Goal: Task Accomplishment & Management: Manage account settings

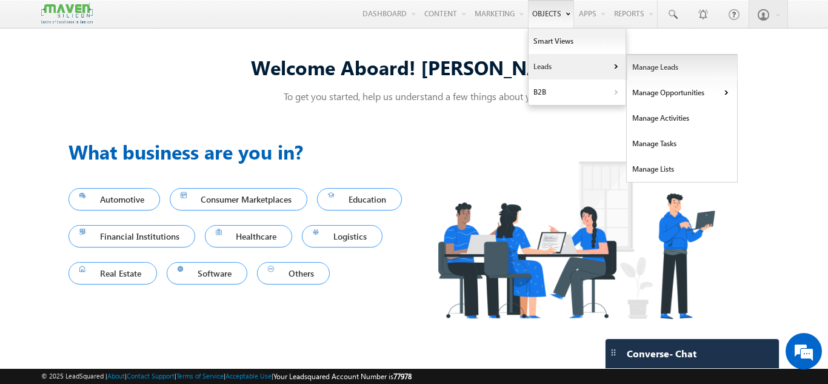
click at [640, 62] on link "Manage Leads" at bounding box center [682, 67] width 111 height 25
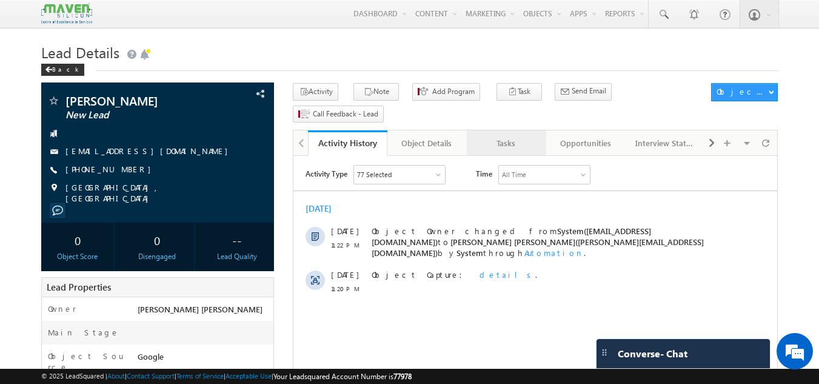
click at [500, 136] on div "Tasks" at bounding box center [506, 143] width 59 height 15
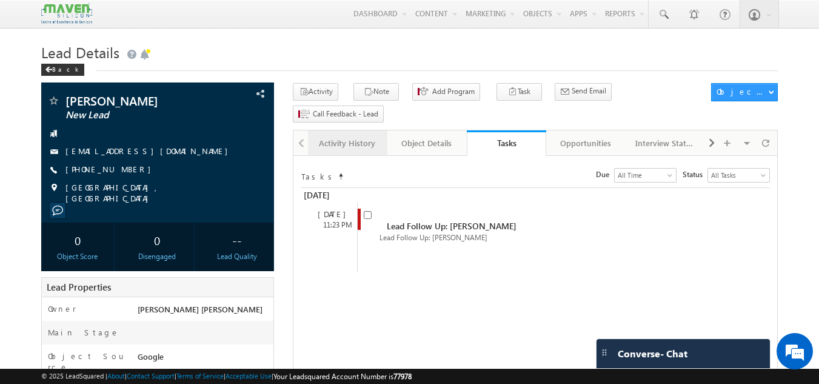
click at [353, 136] on div "Activity History" at bounding box center [347, 143] width 59 height 15
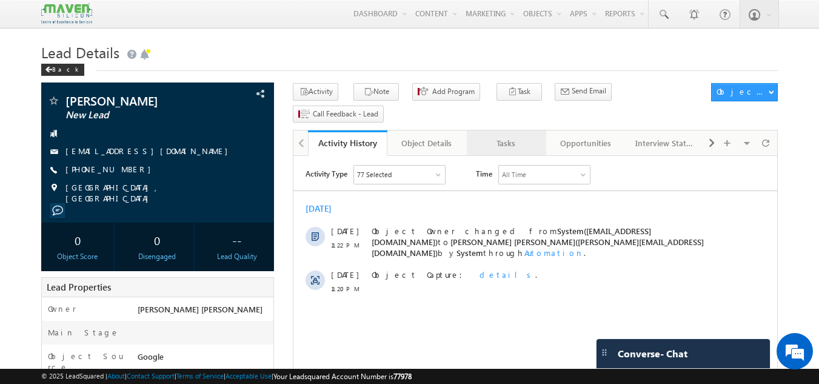
click at [501, 136] on div "Tasks" at bounding box center [506, 143] width 59 height 15
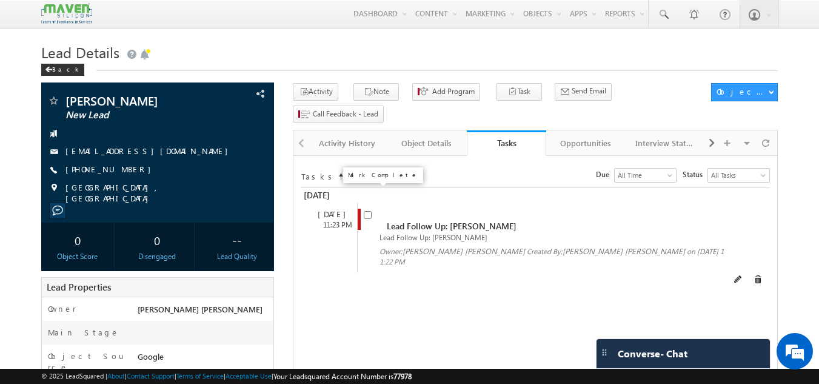
click at [369, 211] on input "checkbox" at bounding box center [368, 215] width 8 height 8
checkbox input "false"
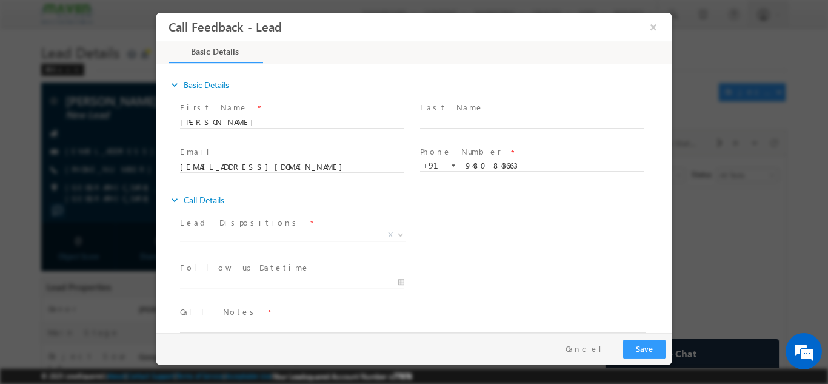
scroll to position [19, 0]
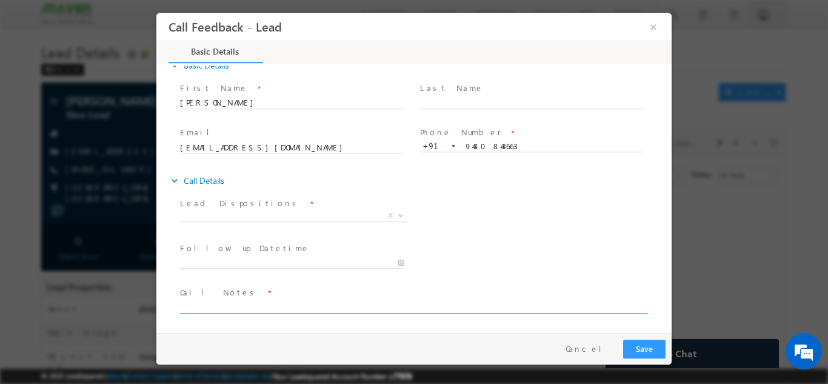
click at [225, 309] on textarea at bounding box center [413, 306] width 466 height 14
type textarea "D"
type textarea "Ask me to cb by 6.30"
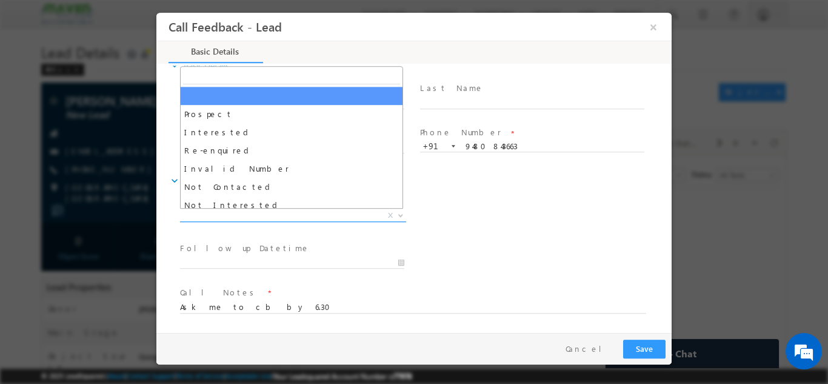
click at [287, 215] on span "X" at bounding box center [293, 215] width 226 height 12
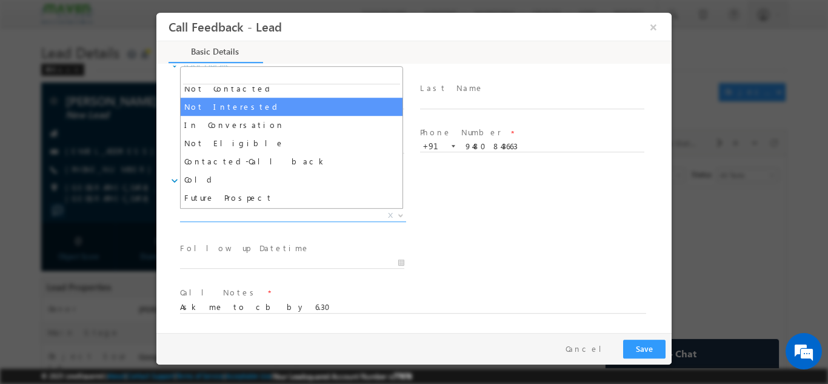
scroll to position [95, 0]
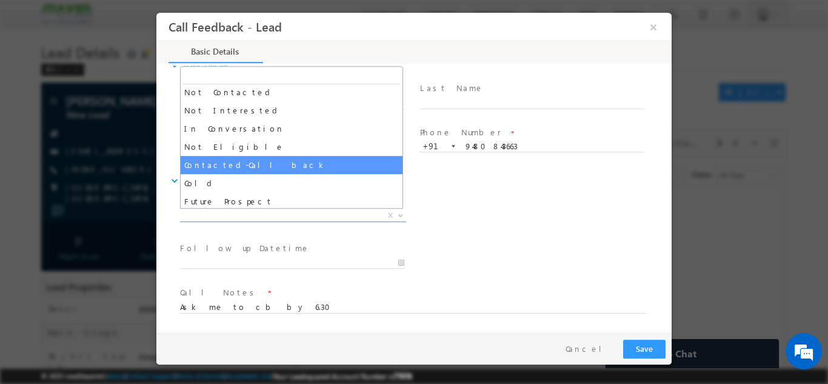
select select "Contacted-Call back"
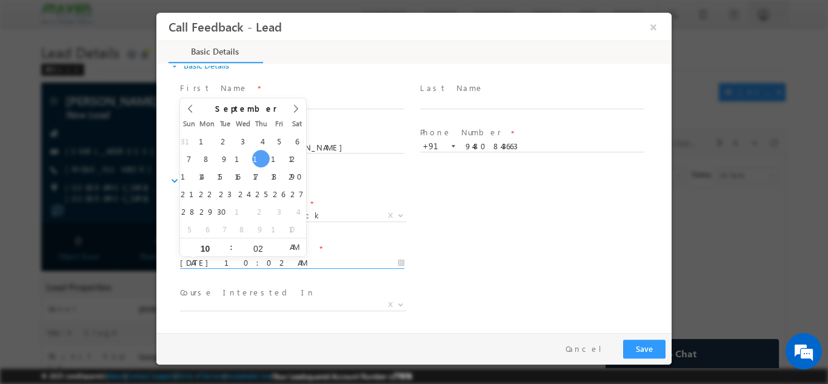
click at [227, 263] on input "11/09/2025 10:02 AM" at bounding box center [292, 262] width 224 height 12
type input "11/09/2025 11:02 AM"
type input "11"
click at [226, 242] on span at bounding box center [226, 242] width 8 height 9
type input "11/09/2025 12:02 PM"
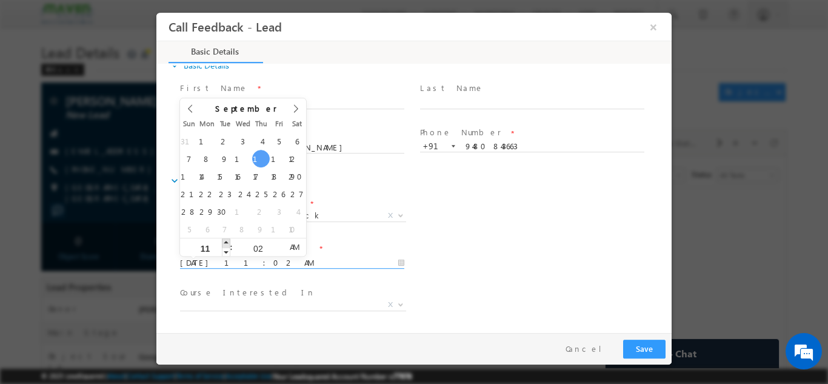
type input "12"
click at [226, 242] on span at bounding box center [226, 242] width 8 height 9
type input "11/09/2025 1:02 PM"
type input "01"
click at [226, 242] on span at bounding box center [226, 242] width 8 height 9
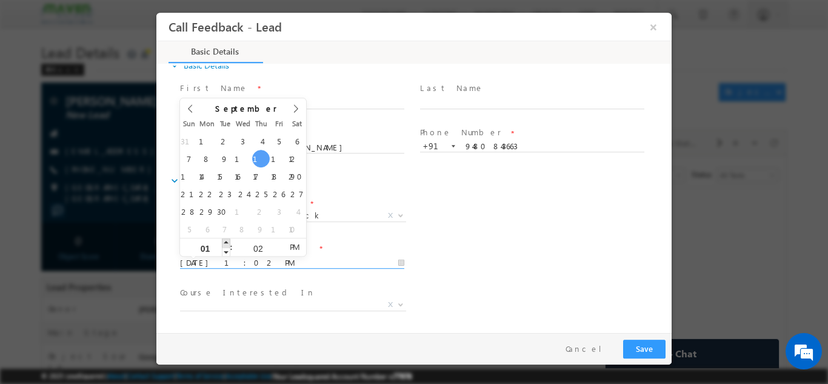
type input "11/09/2025 2:02 PM"
type input "02"
click at [226, 242] on span at bounding box center [226, 242] width 8 height 9
type input "11/09/2025 3:02 PM"
type input "03"
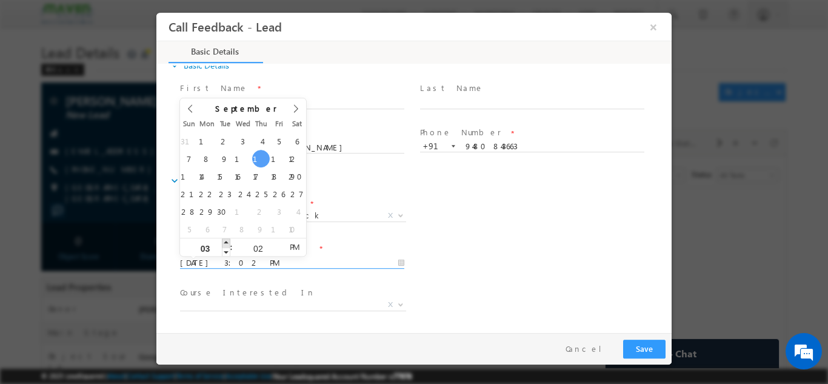
click at [226, 242] on span at bounding box center [226, 242] width 8 height 9
type input "11/09/2025 4:02 PM"
type input "04"
click at [226, 242] on span at bounding box center [226, 242] width 8 height 9
type input "11/09/2025 5:02 PM"
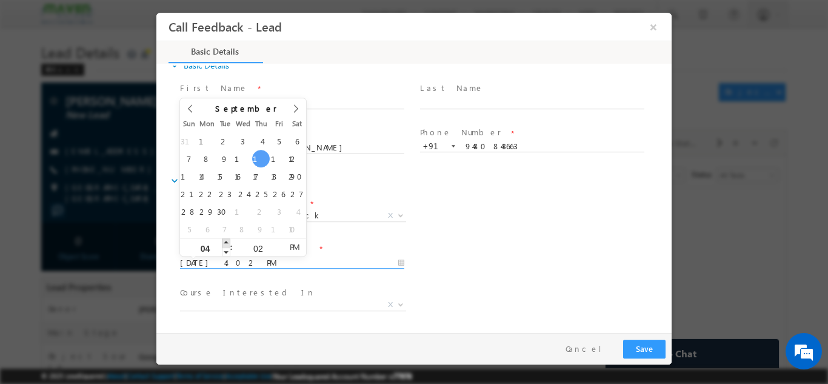
type input "05"
click at [226, 242] on span at bounding box center [226, 242] width 8 height 9
type input "11/09/2025 6:02 PM"
type input "06"
click at [226, 242] on span at bounding box center [226, 242] width 8 height 9
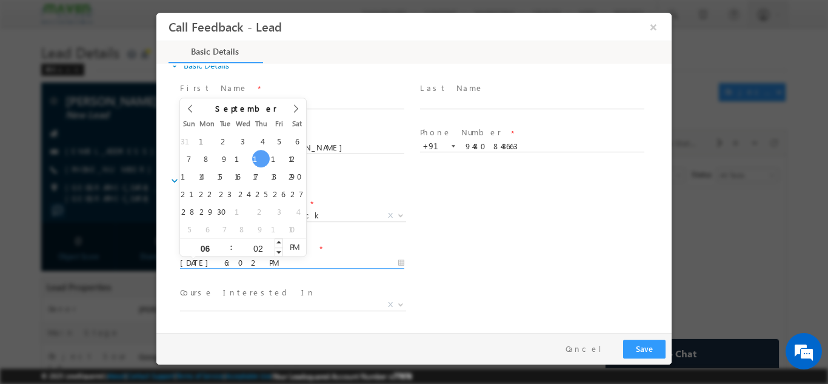
click at [261, 246] on input "02" at bounding box center [258, 248] width 50 height 8
type input "0"
type input "30"
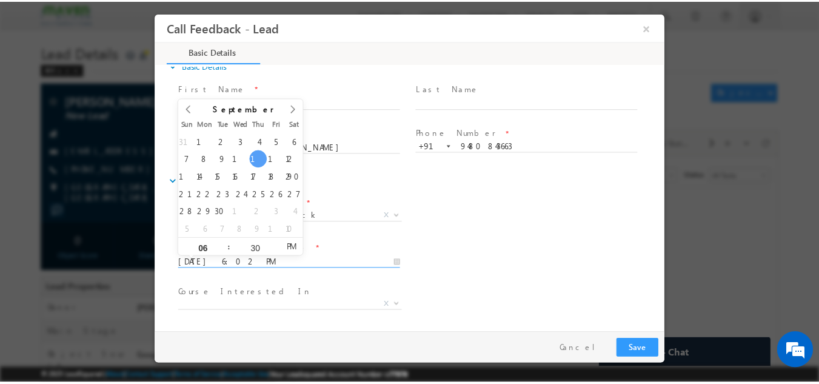
scroll to position [64, 0]
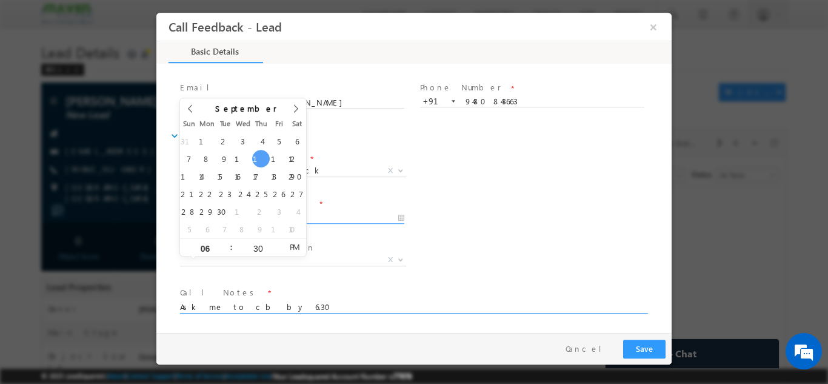
type input "11/09/2025 6:30 PM"
click at [273, 303] on textarea "Ask me to cb by 6.30" at bounding box center [413, 306] width 466 height 14
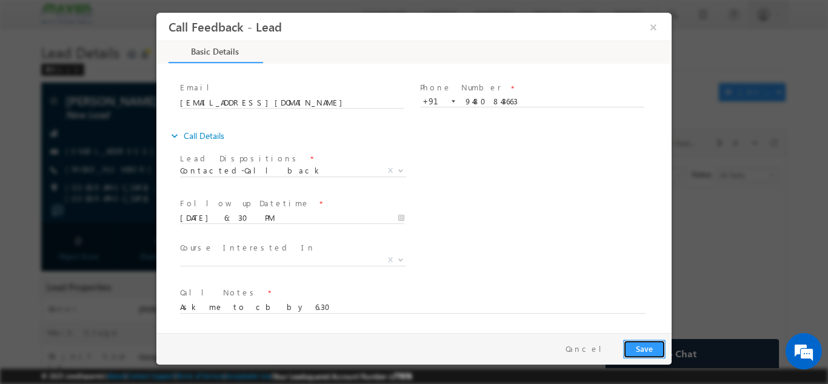
click at [653, 346] on button "Save" at bounding box center [644, 348] width 42 height 19
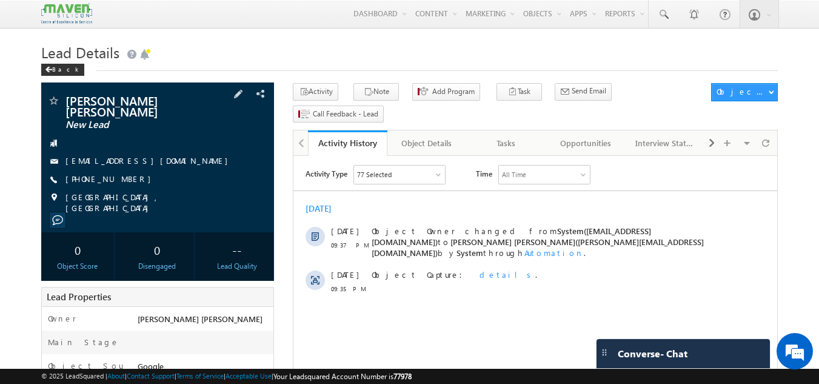
drag, startPoint x: 135, startPoint y: 179, endPoint x: 124, endPoint y: 180, distance: 10.4
click at [124, 180] on div "+91-9035666430" at bounding box center [157, 179] width 221 height 12
copy div "+91-9035666430"
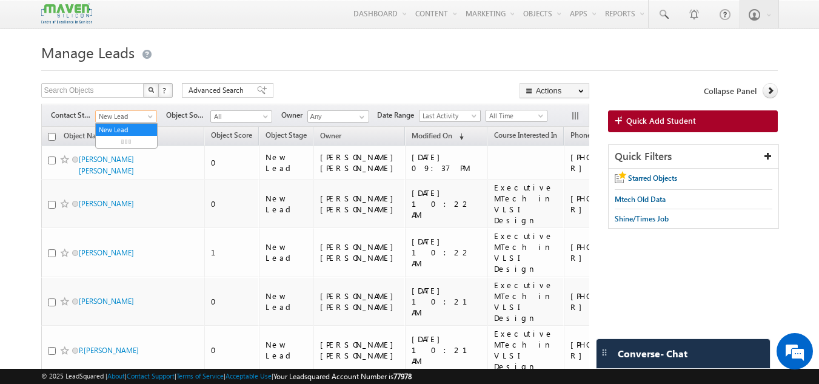
click at [145, 114] on span "New Lead" at bounding box center [125, 116] width 58 height 11
click at [346, 70] on div at bounding box center [409, 67] width 737 height 8
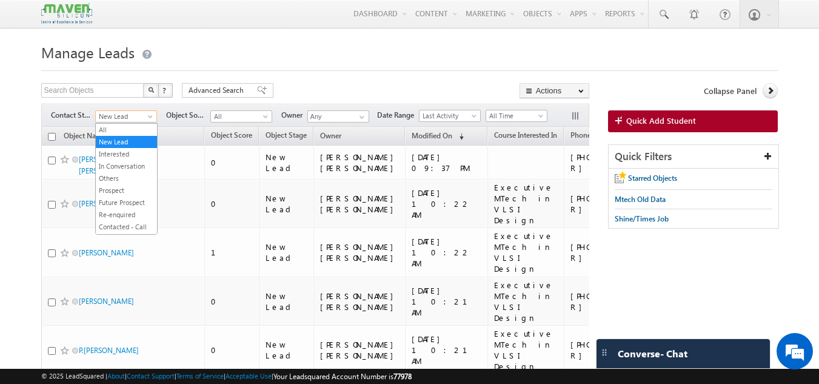
click at [147, 115] on span at bounding box center [152, 119] width 10 height 10
click at [309, 47] on h1 "Manage Leads" at bounding box center [409, 51] width 737 height 24
click at [124, 143] on link "New Lead" at bounding box center [126, 141] width 61 height 11
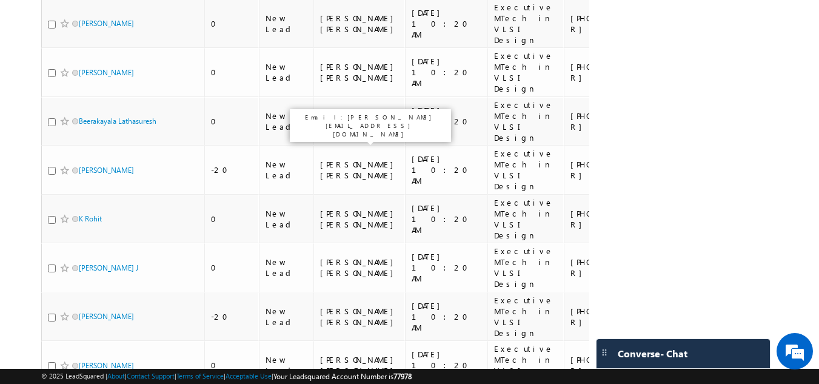
scroll to position [1764, 0]
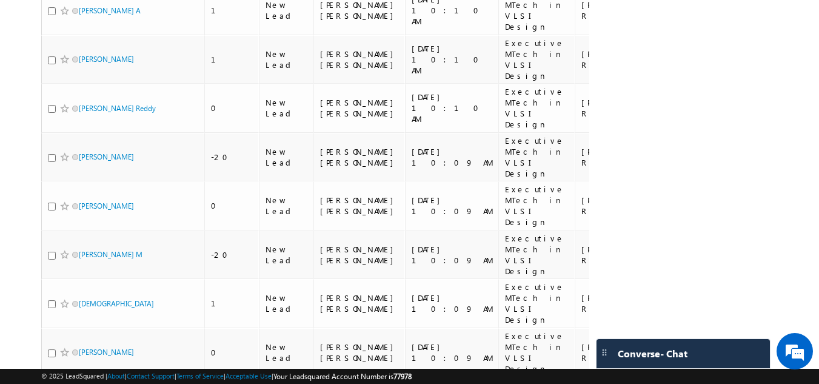
scroll to position [1427, 0]
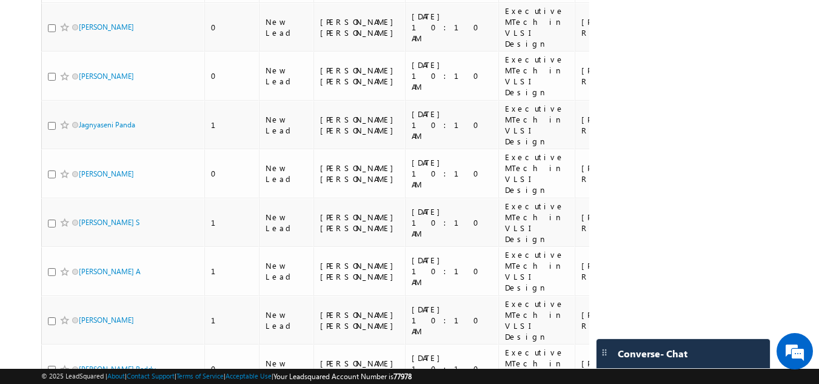
scroll to position [1159, 0]
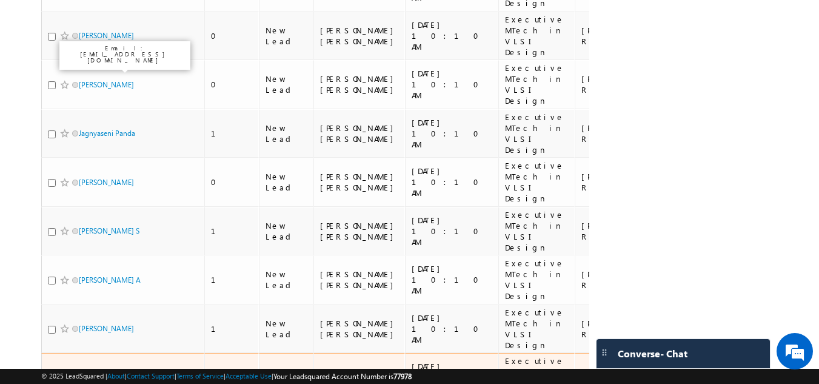
click at [96, 373] on link "Bandaru Pavani Reddy" at bounding box center [117, 377] width 77 height 9
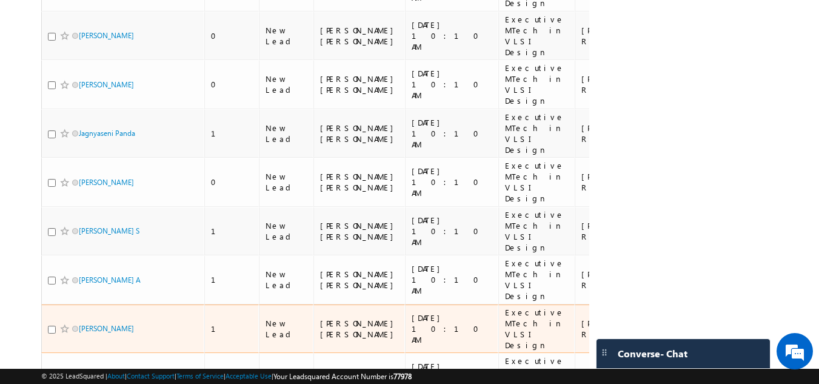
click at [87, 323] on span "Harshith" at bounding box center [120, 329] width 82 height 12
click at [87, 324] on link "Harshith" at bounding box center [106, 328] width 55 height 9
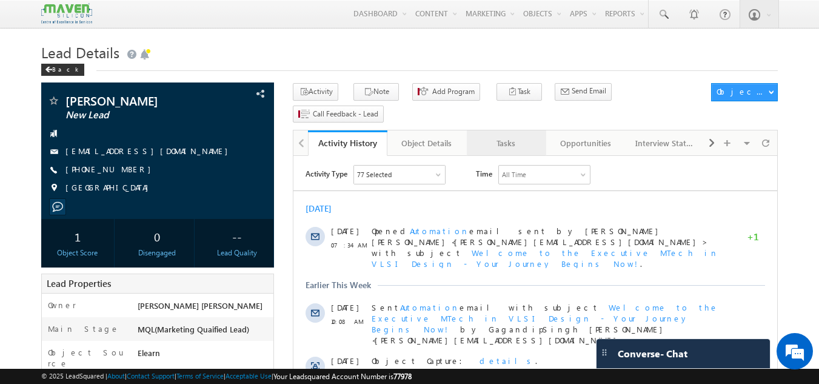
click at [495, 136] on div "Tasks" at bounding box center [506, 143] width 59 height 15
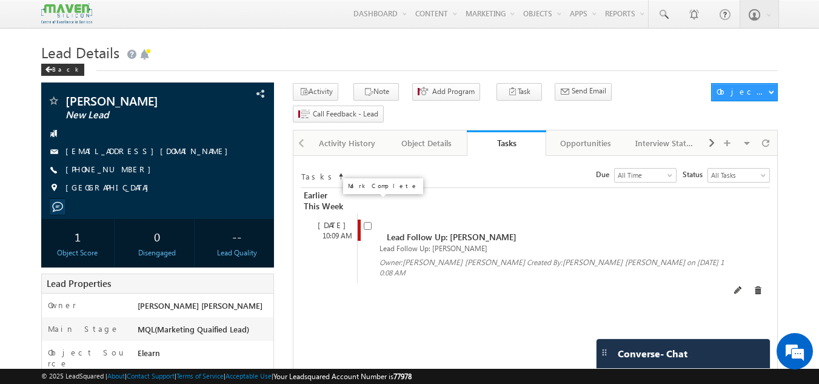
click at [367, 222] on input "checkbox" at bounding box center [368, 226] width 8 height 8
checkbox input "false"
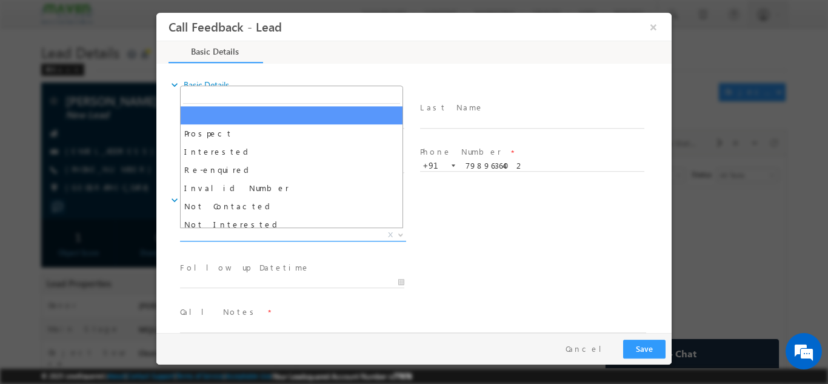
click at [292, 232] on span "X" at bounding box center [293, 235] width 226 height 12
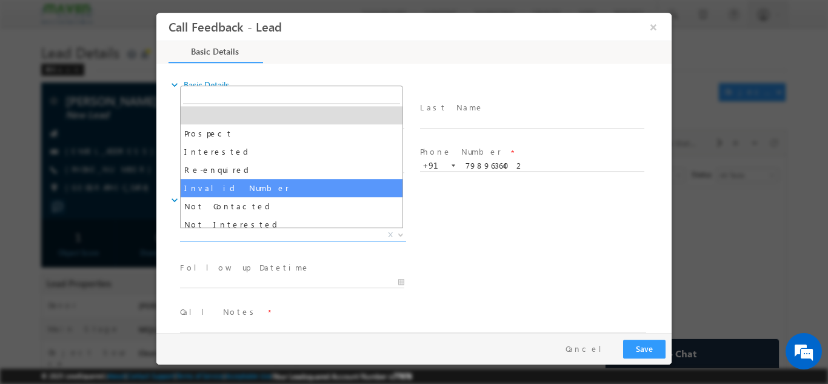
select select "Invalid Number"
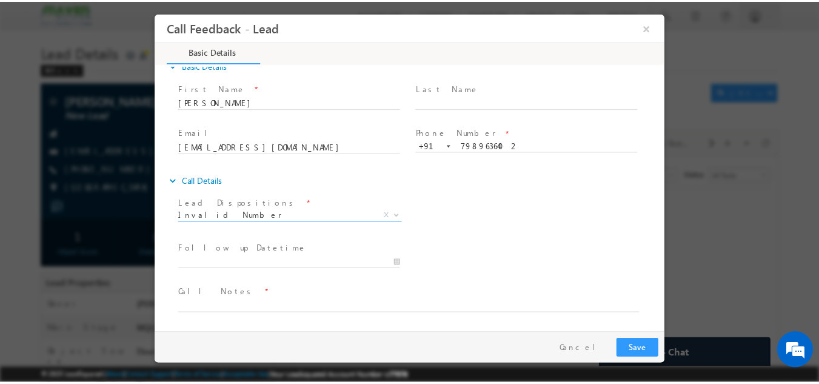
scroll to position [16, 0]
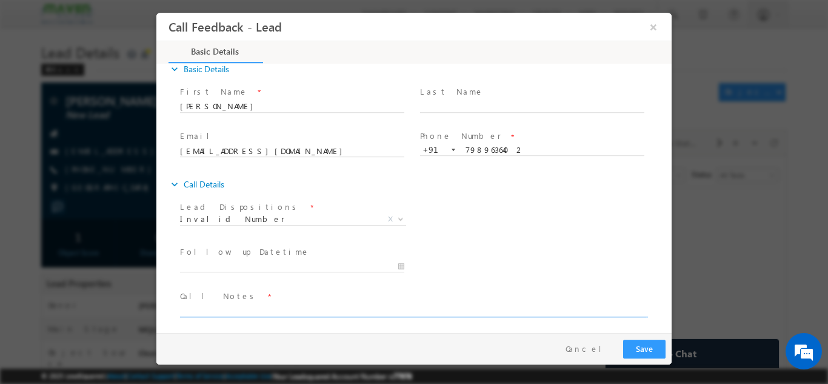
click at [274, 312] on textarea at bounding box center [413, 310] width 466 height 14
type textarea "wrong number"
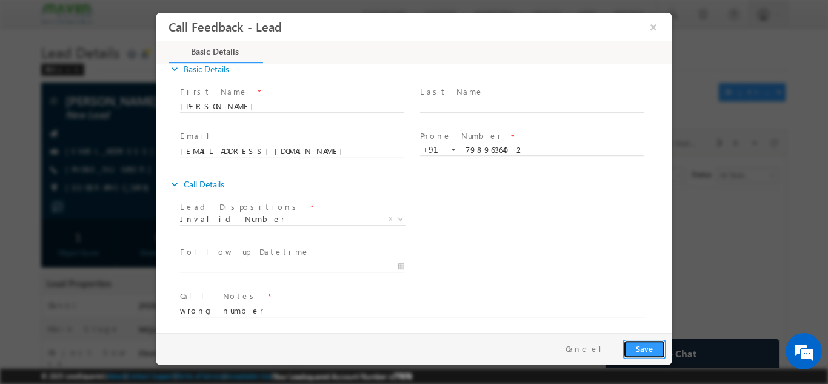
click at [651, 349] on button "Save" at bounding box center [644, 348] width 42 height 19
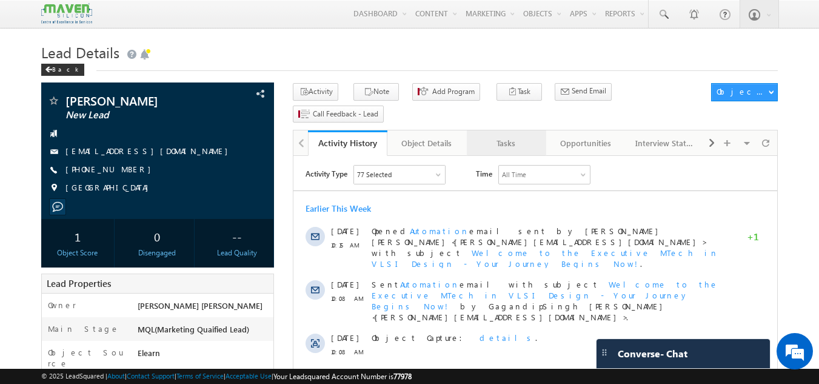
click at [500, 136] on div "Tasks" at bounding box center [506, 143] width 59 height 15
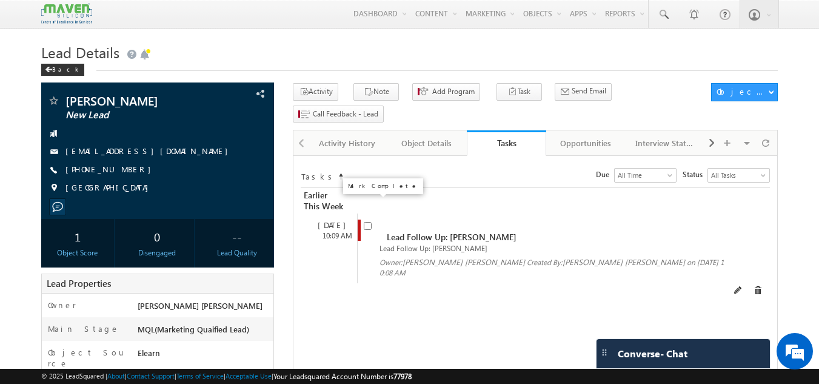
click at [370, 222] on input "checkbox" at bounding box center [368, 226] width 8 height 8
checkbox input "false"
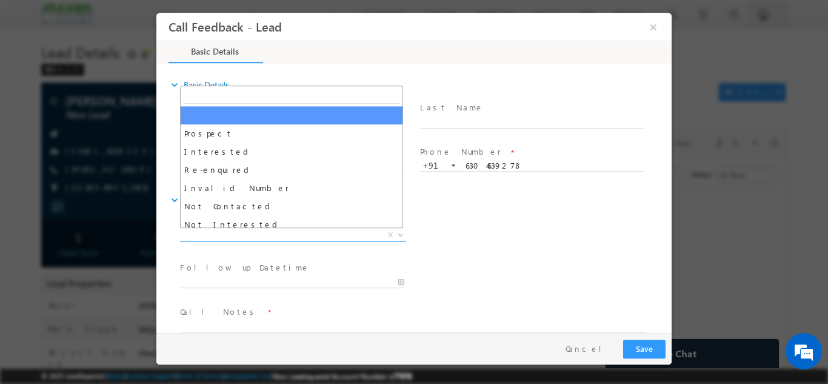
click at [310, 232] on span "X" at bounding box center [293, 235] width 226 height 12
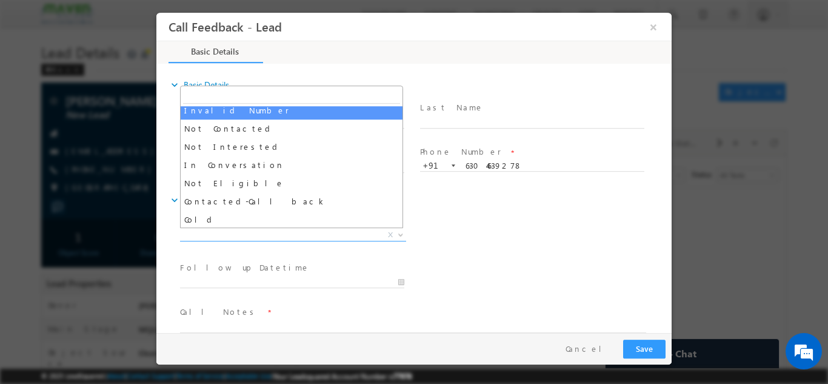
scroll to position [75, 0]
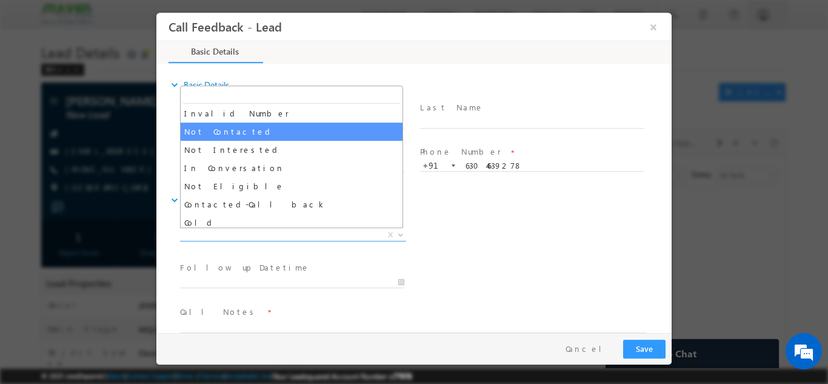
select select "Not Contacted"
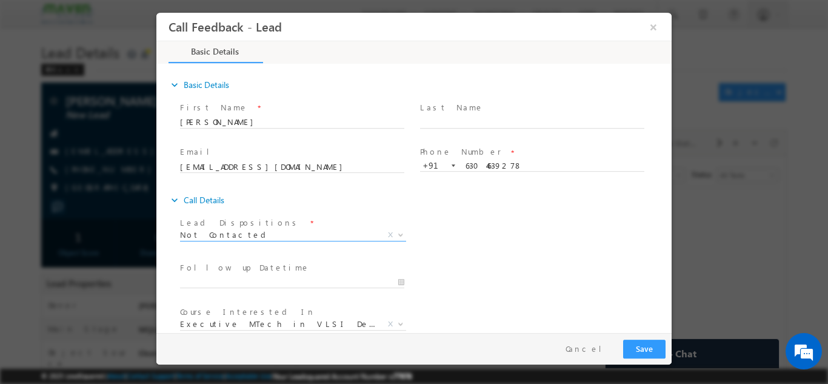
scroll to position [64, 0]
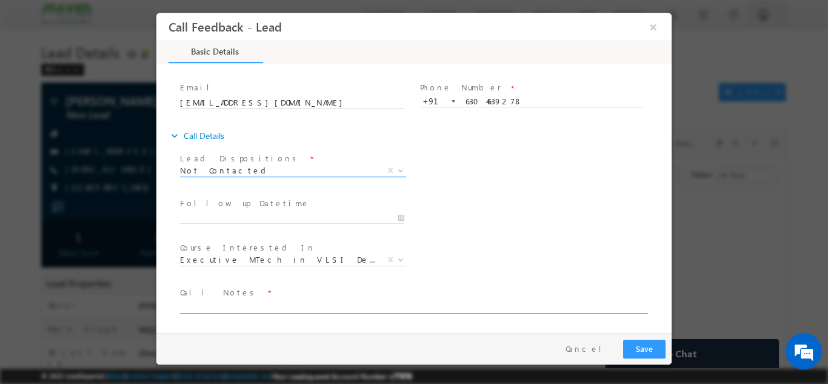
click at [250, 306] on textarea at bounding box center [413, 306] width 466 height 14
type textarea "swo"
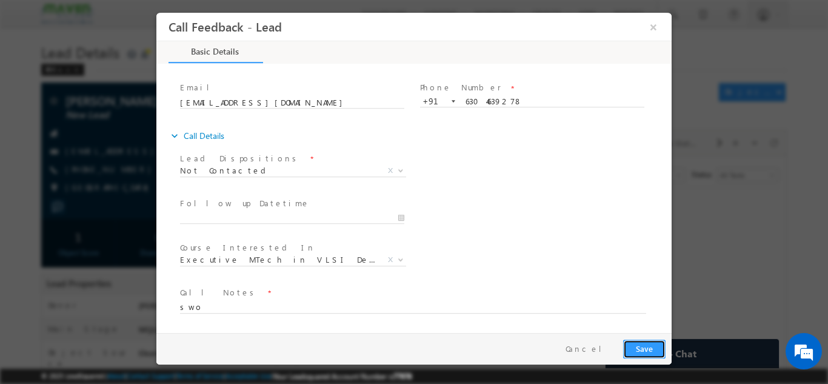
click at [649, 352] on button "Save" at bounding box center [644, 348] width 42 height 19
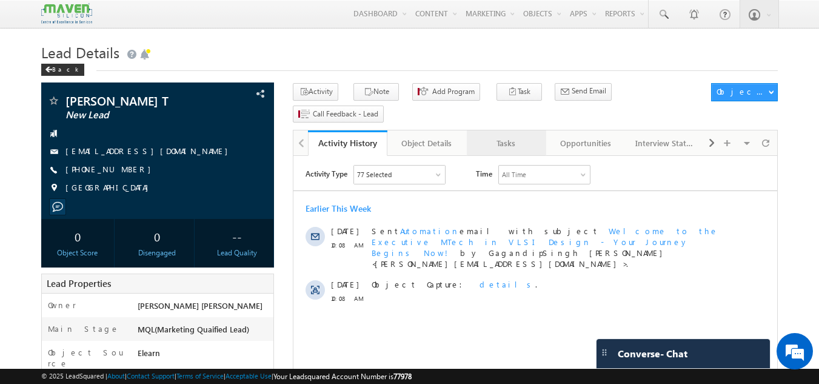
click at [481, 130] on link "Tasks" at bounding box center [506, 142] width 79 height 25
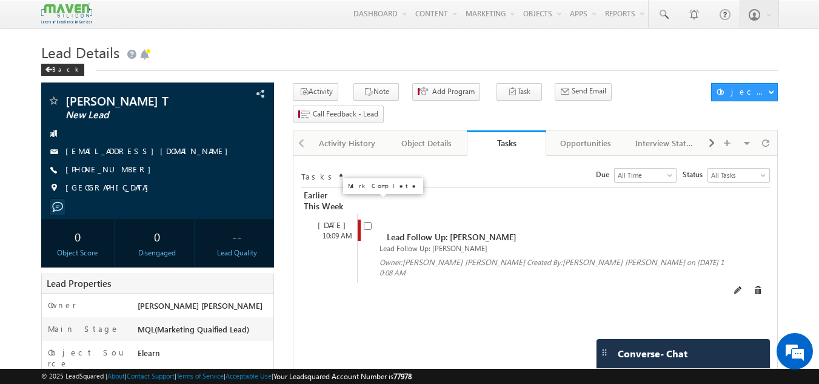
click at [369, 222] on input "checkbox" at bounding box center [368, 226] width 8 height 8
checkbox input "false"
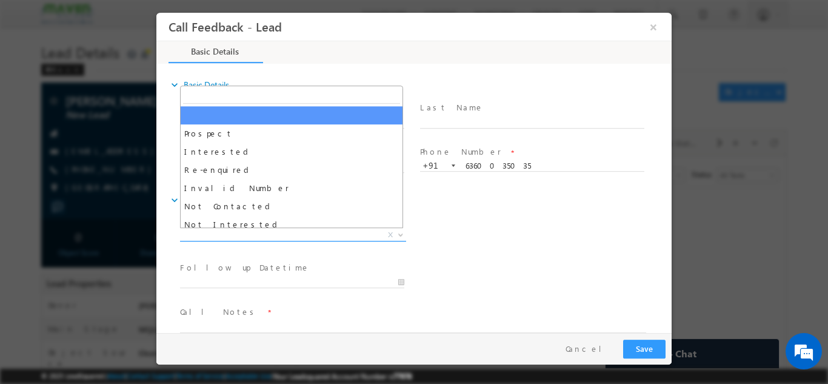
click at [241, 232] on span "X" at bounding box center [293, 235] width 226 height 12
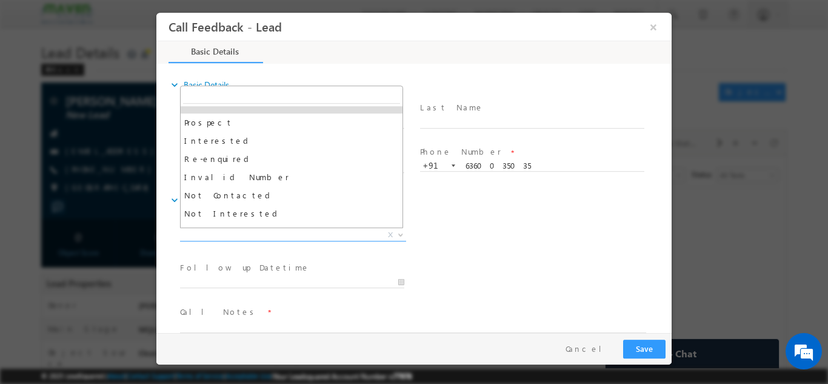
scroll to position [10, 0]
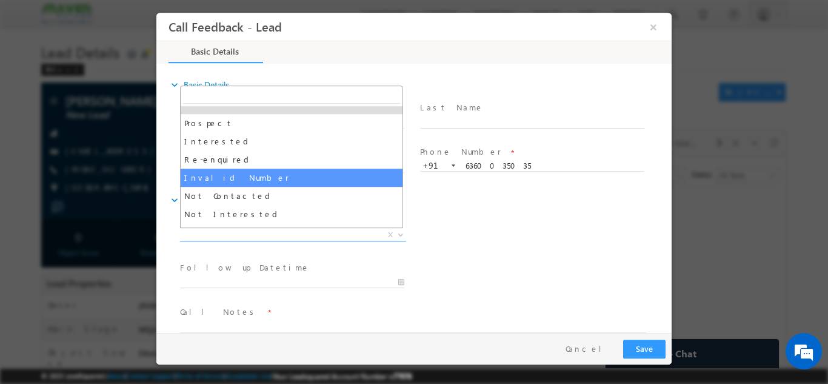
select select "Invalid Number"
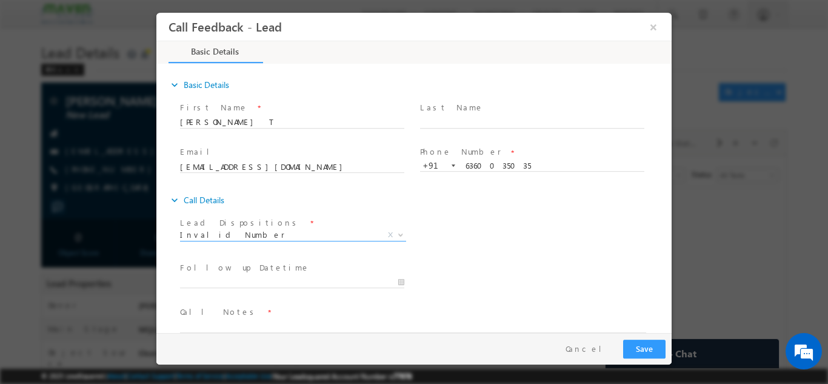
scroll to position [19, 0]
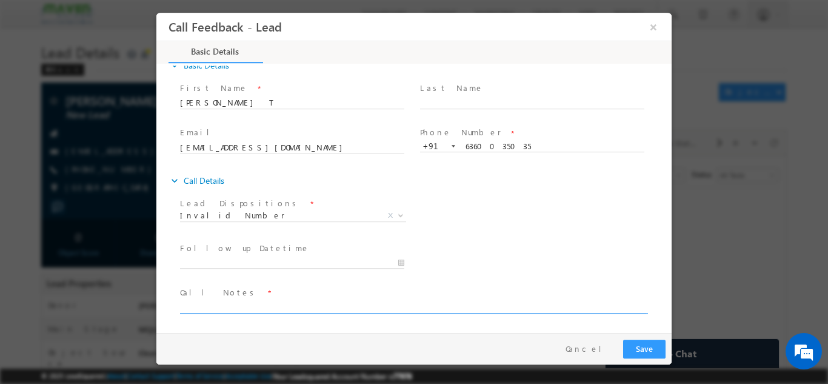
click at [260, 304] on textarea at bounding box center [413, 306] width 466 height 14
type textarea "no. not in ser."
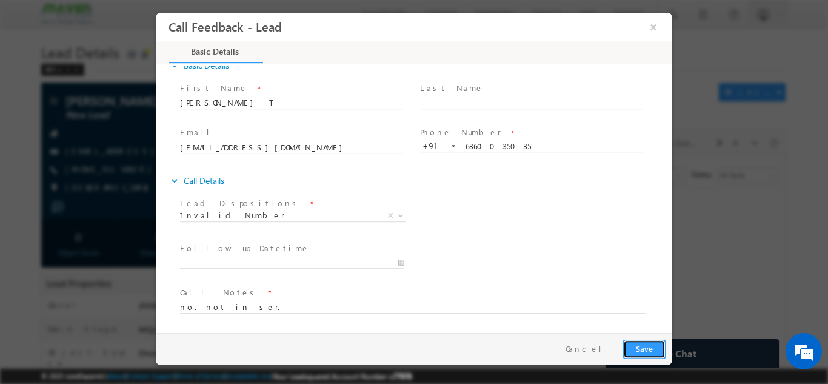
click at [657, 347] on button "Save" at bounding box center [644, 348] width 42 height 19
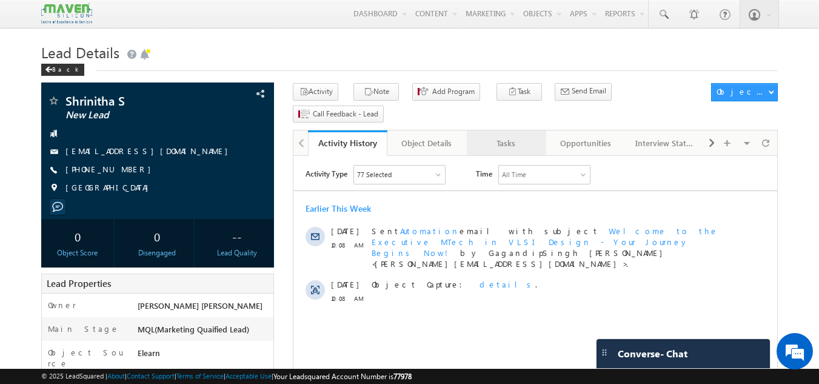
click at [520, 136] on div "Tasks" at bounding box center [506, 143] width 59 height 15
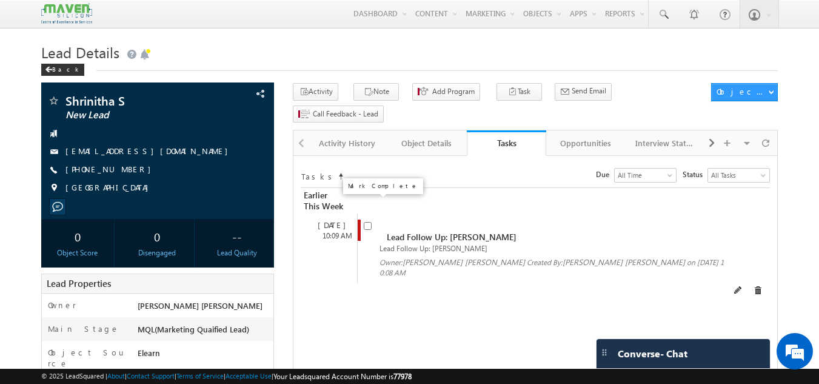
click at [369, 222] on input "checkbox" at bounding box center [368, 226] width 8 height 8
checkbox input "false"
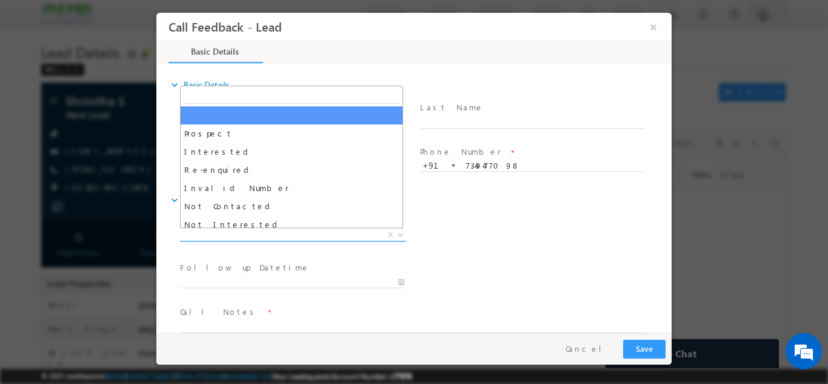
click at [257, 229] on span "X" at bounding box center [293, 235] width 226 height 12
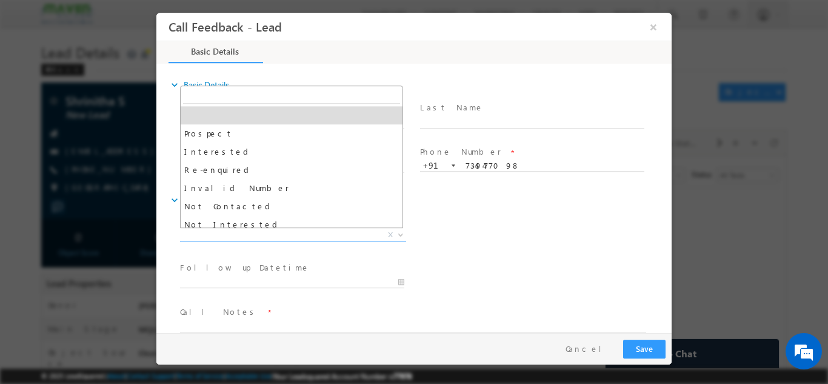
scroll to position [3, 0]
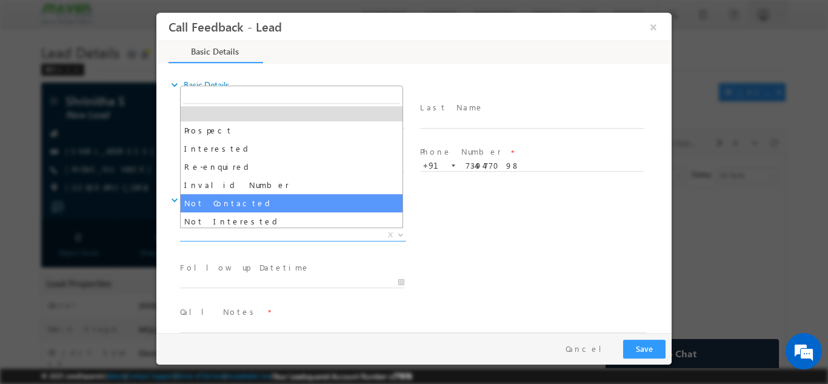
select select "Not Contacted"
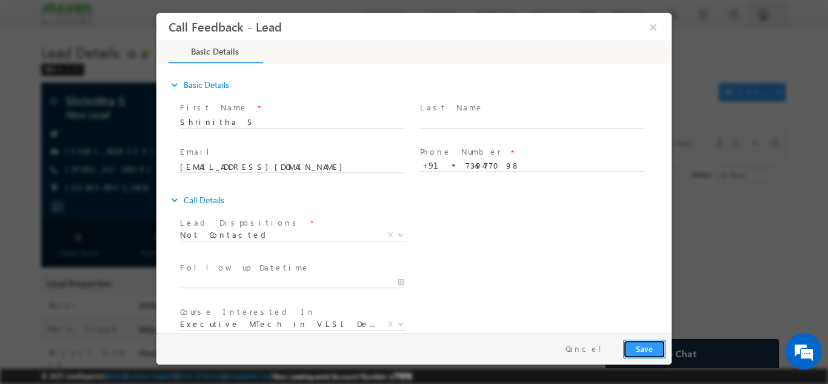
click at [641, 350] on button "Save" at bounding box center [644, 348] width 42 height 19
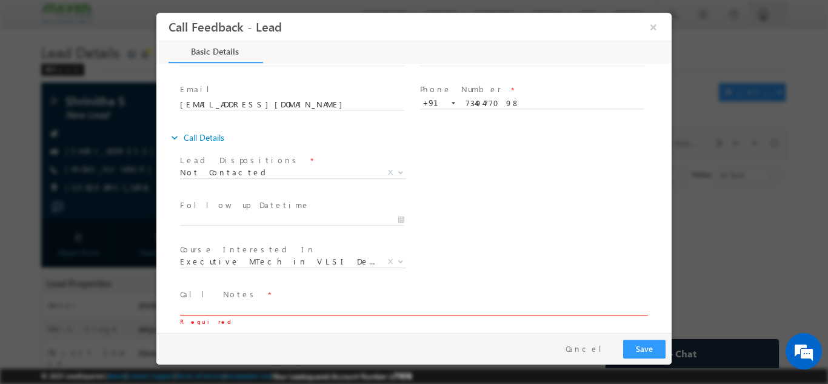
scroll to position [64, 0]
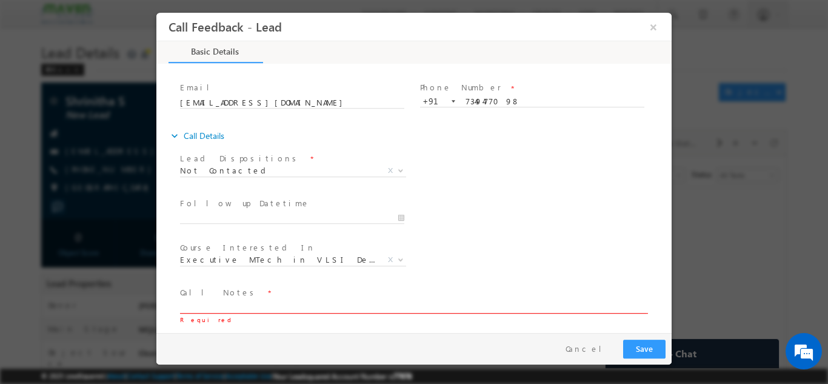
click at [265, 306] on textarea at bounding box center [413, 306] width 466 height 14
type textarea "dnp"
click at [651, 353] on button "Save" at bounding box center [644, 348] width 42 height 19
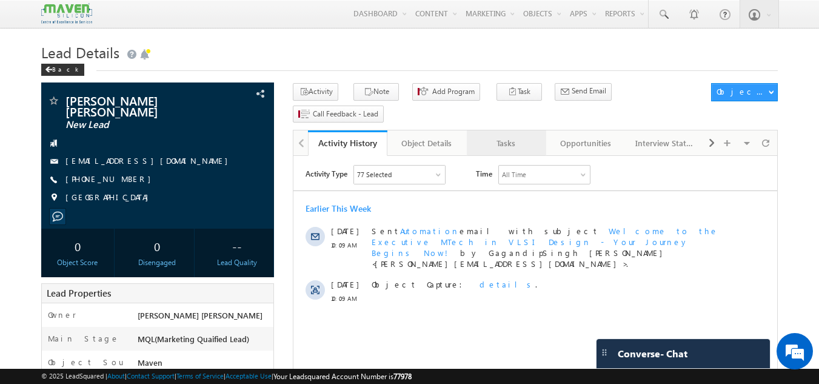
click at [502, 136] on div "Tasks" at bounding box center [506, 143] width 59 height 15
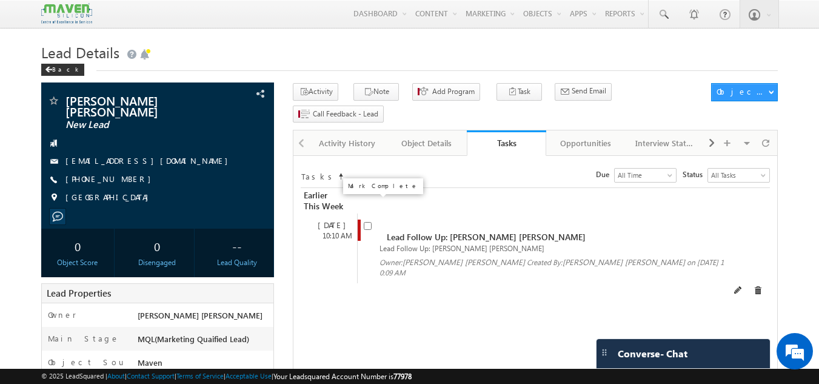
click at [365, 222] on input "checkbox" at bounding box center [368, 226] width 8 height 8
checkbox input "false"
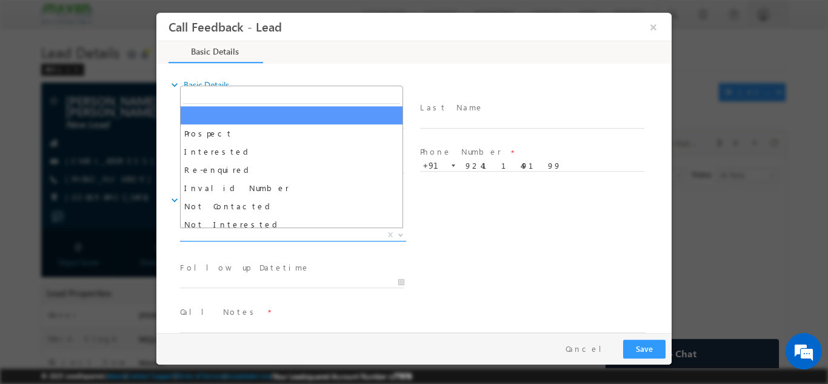
click at [308, 229] on span "X" at bounding box center [293, 235] width 226 height 12
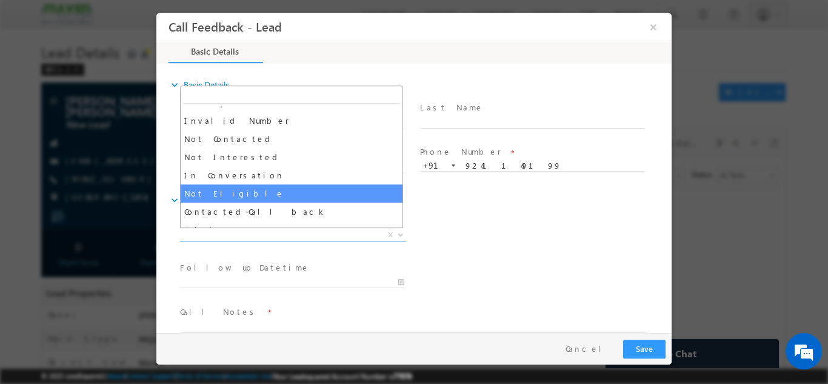
scroll to position [67, 0]
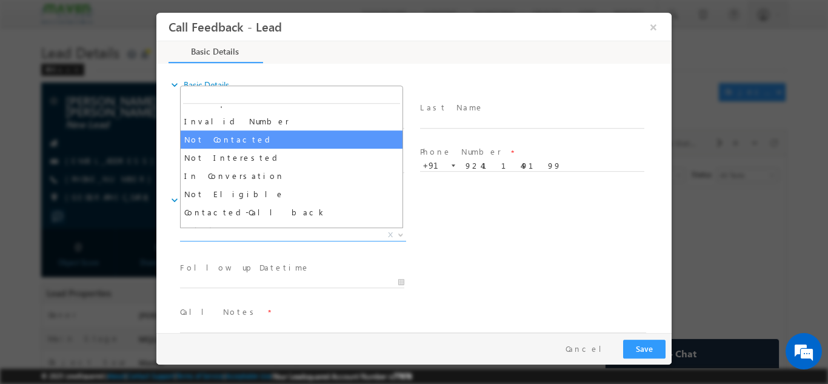
select select "Not Contacted"
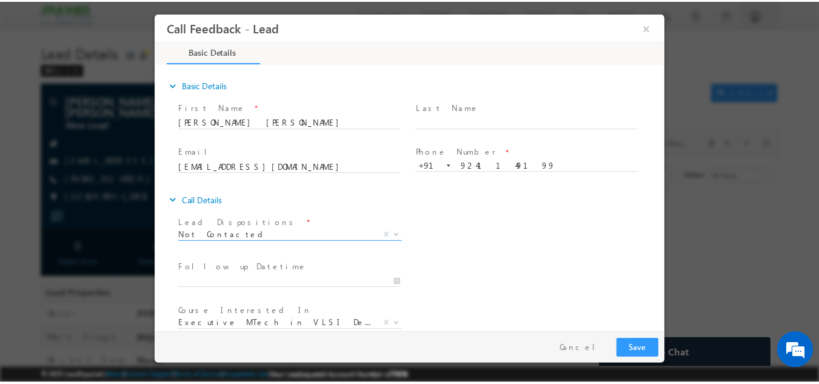
scroll to position [64, 0]
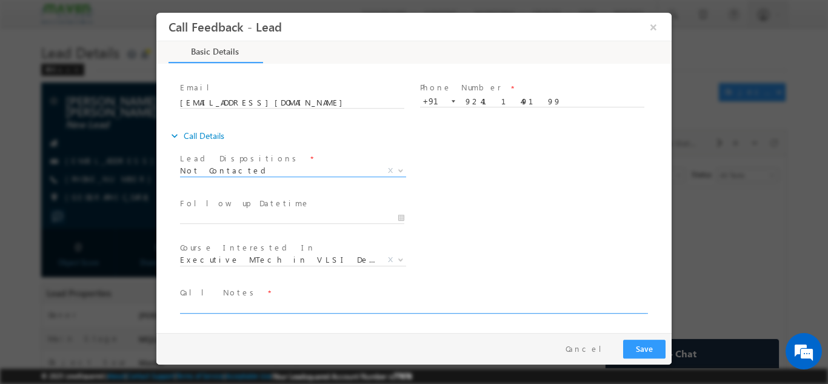
click at [292, 309] on textarea at bounding box center [413, 306] width 466 height 14
type textarea "dnp"
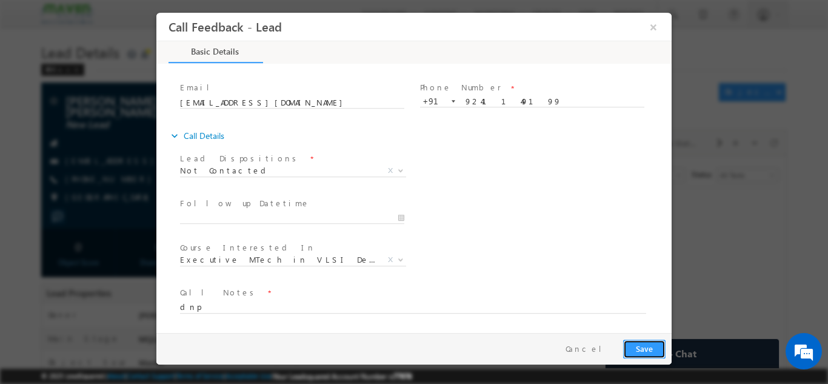
click at [637, 340] on button "Save" at bounding box center [644, 348] width 42 height 19
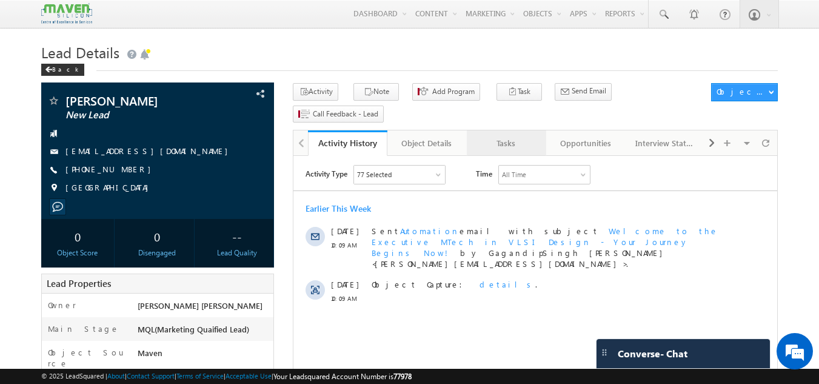
click at [501, 136] on div "Tasks" at bounding box center [506, 143] width 59 height 15
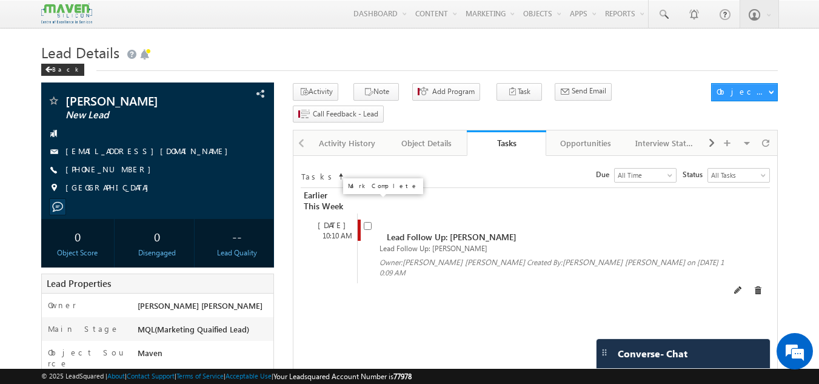
click at [370, 222] on input "checkbox" at bounding box center [368, 226] width 8 height 8
checkbox input "false"
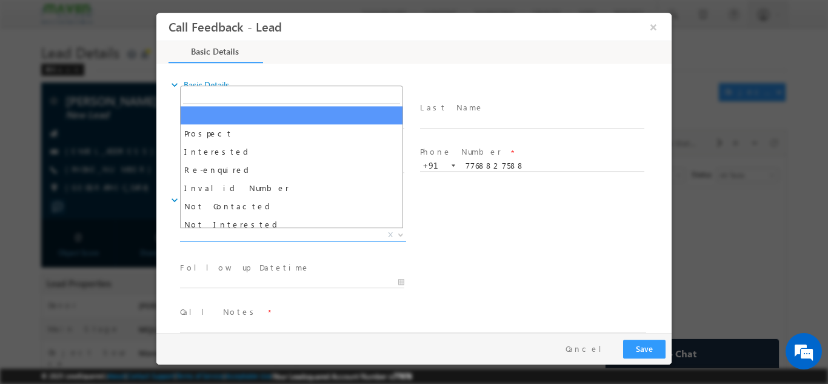
click at [360, 232] on span "X" at bounding box center [293, 235] width 226 height 12
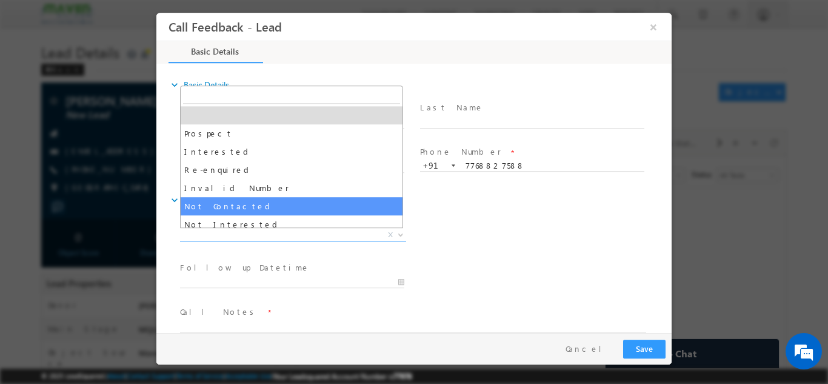
select select "Not Contacted"
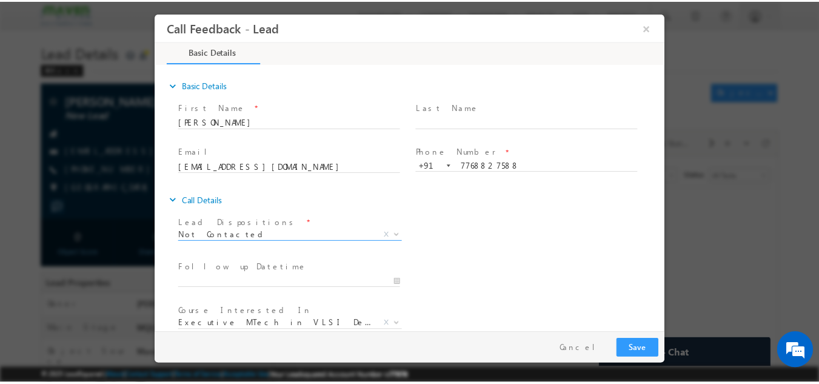
scroll to position [64, 0]
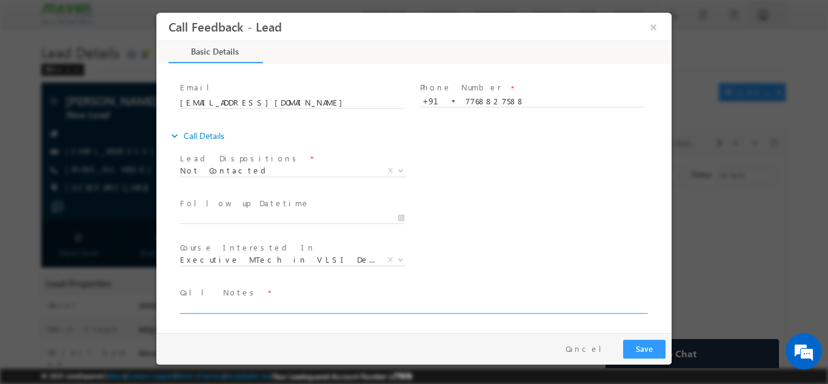
click at [386, 306] on textarea at bounding box center [413, 306] width 466 height 14
type textarea "dnp"
click at [640, 339] on button "Save" at bounding box center [644, 348] width 42 height 19
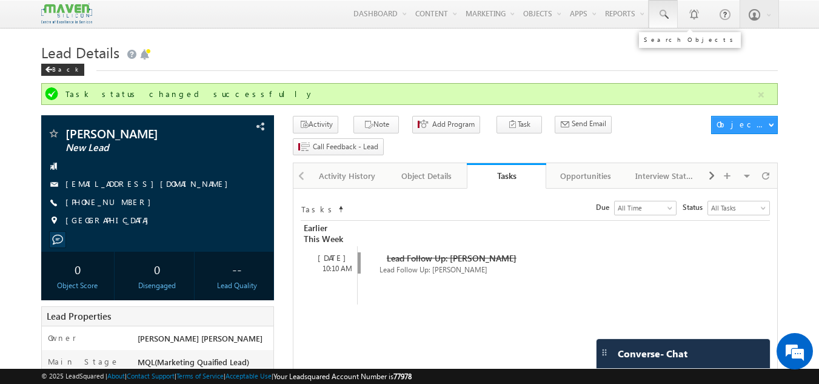
click at [664, 1] on link at bounding box center [663, 14] width 29 height 28
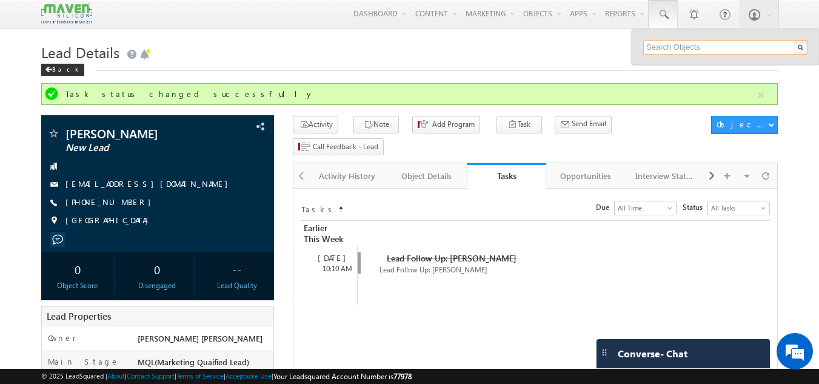
click at [658, 53] on input "text" at bounding box center [725, 47] width 164 height 15
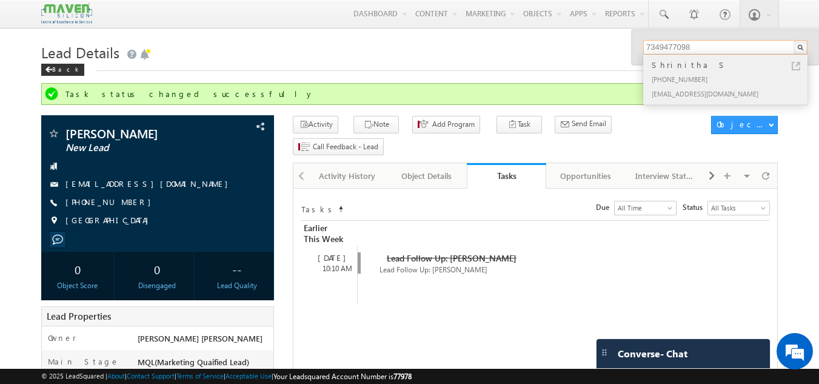
type input "7349477098"
click at [684, 90] on div "shrinithas9900@gmail.com" at bounding box center [730, 93] width 162 height 15
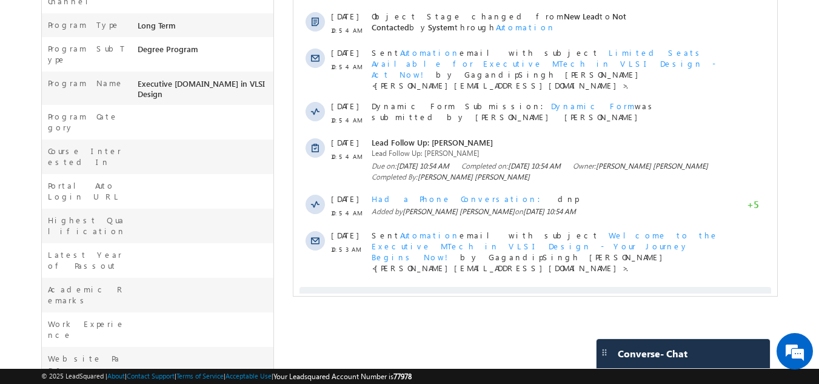
click at [545, 287] on span "Show More" at bounding box center [541, 299] width 64 height 24
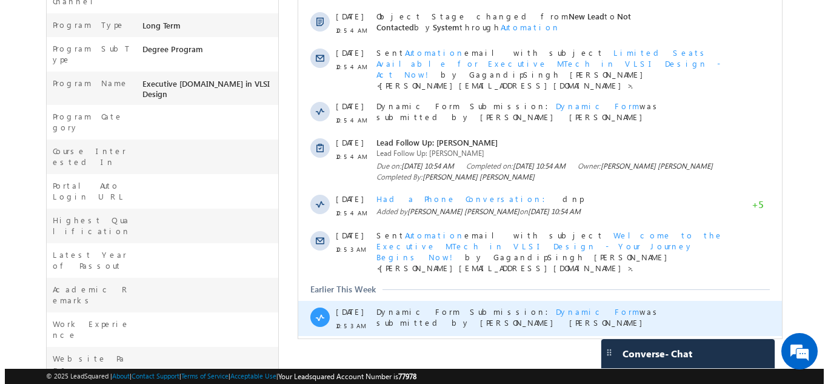
click at [555, 306] on span "Dynamic Form" at bounding box center [597, 311] width 84 height 10
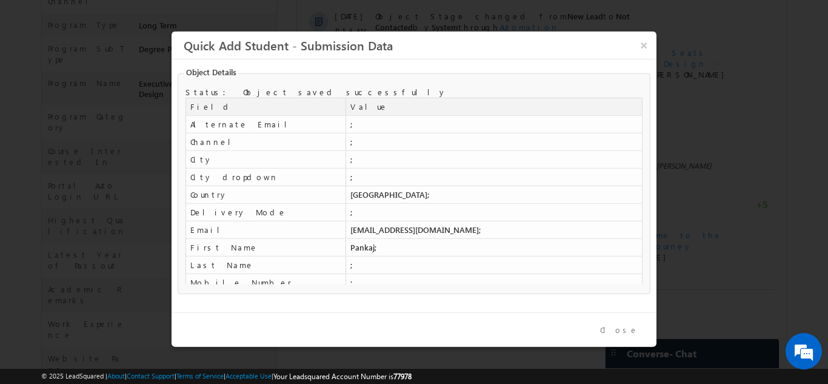
click at [738, 298] on div at bounding box center [414, 192] width 828 height 384
click at [727, 252] on div at bounding box center [414, 192] width 828 height 384
click at [639, 39] on button "×" at bounding box center [644, 44] width 20 height 21
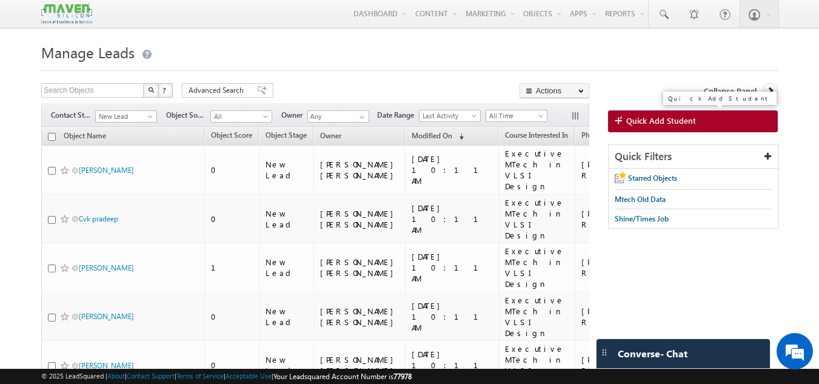
click at [640, 115] on link "Quick Add Student" at bounding box center [693, 121] width 170 height 22
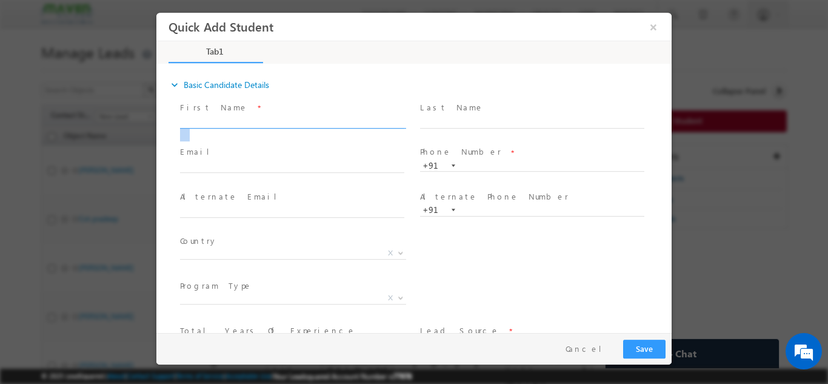
drag, startPoint x: 294, startPoint y: 129, endPoint x: 295, endPoint y: 121, distance: 7.9
click at [295, 121] on span at bounding box center [297, 121] width 235 height 13
click at [295, 121] on input "text" at bounding box center [292, 122] width 224 height 12
click at [333, 115] on span at bounding box center [297, 121] width 235 height 13
click at [332, 125] on input "text" at bounding box center [292, 122] width 224 height 12
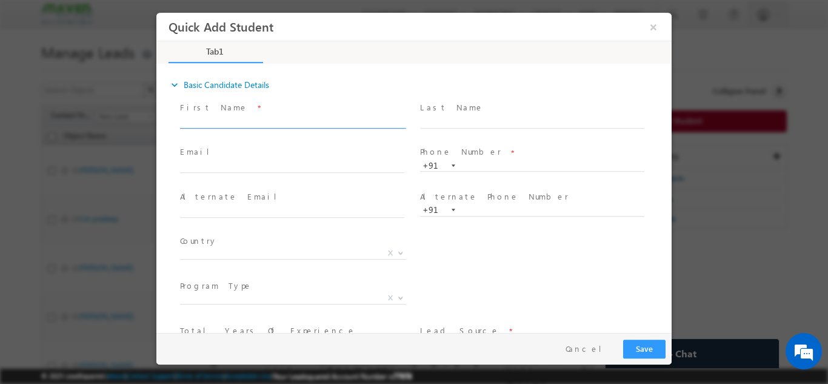
paste input "spoorti jadhav"
type input "spoorti jadhav"
click at [236, 163] on input "text" at bounding box center [292, 167] width 224 height 12
paste input "spoortijadhav9819@gmail.com"
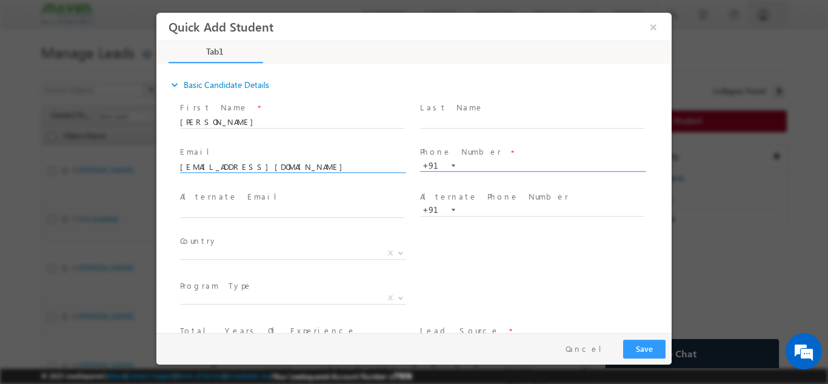
type input "spoortijadhav9819@gmail.com"
click at [480, 163] on input "text" at bounding box center [532, 165] width 224 height 12
paste input "9620052627"
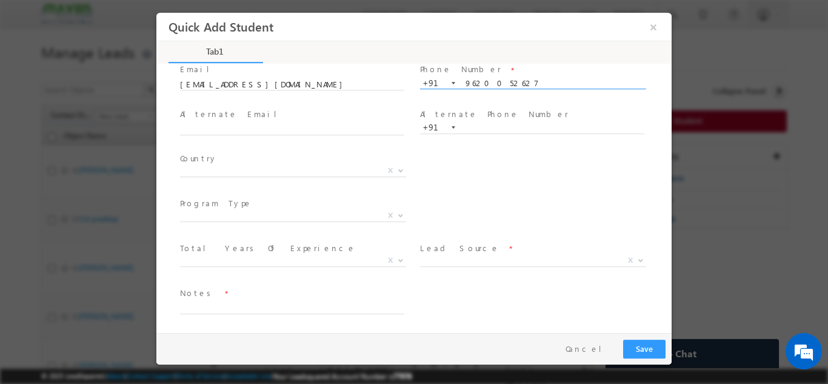
scroll to position [83, 0]
type input "9620052627"
click at [301, 166] on span "X" at bounding box center [293, 170] width 226 height 12
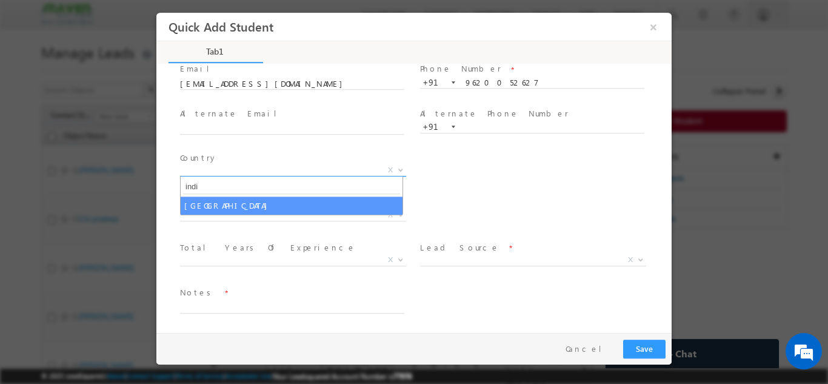
type input "india"
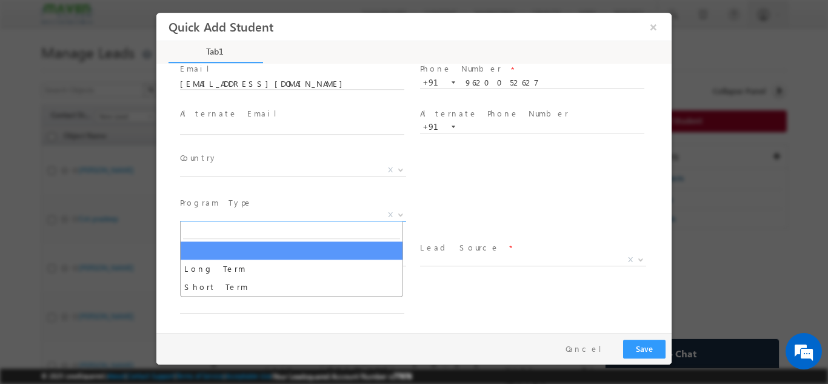
click at [272, 217] on span "X" at bounding box center [293, 215] width 226 height 12
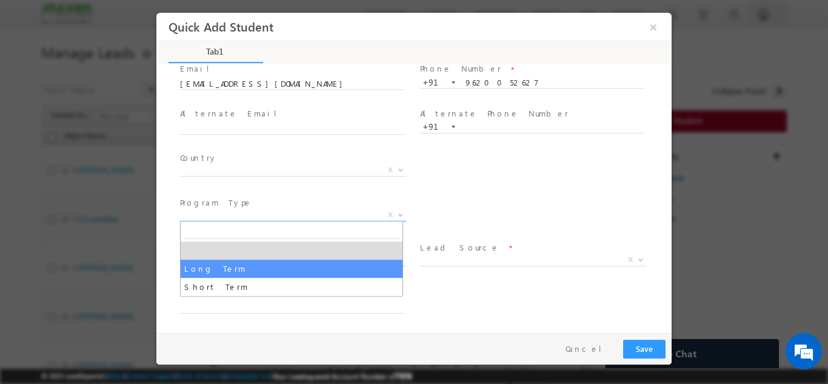
select select "Long Term"
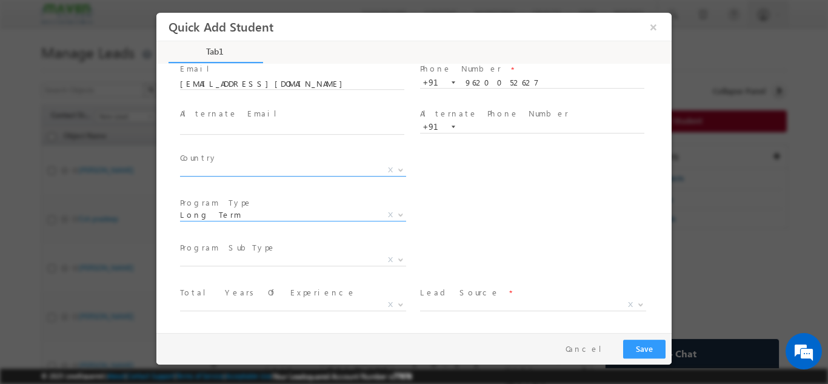
click at [278, 164] on span "X" at bounding box center [293, 170] width 226 height 12
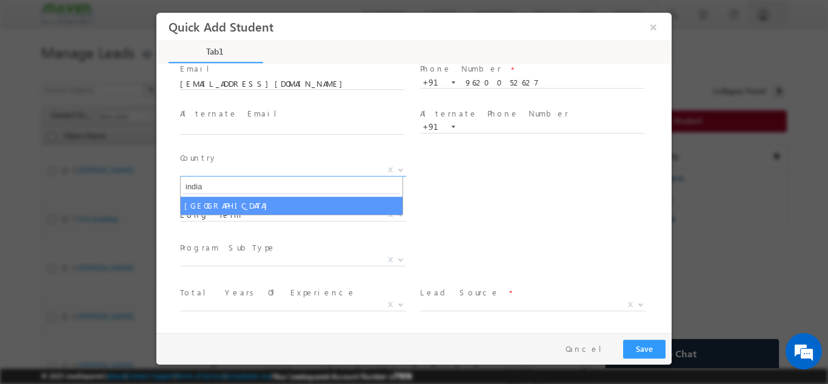
type input "india"
select select "[GEOGRAPHIC_DATA]"
select select
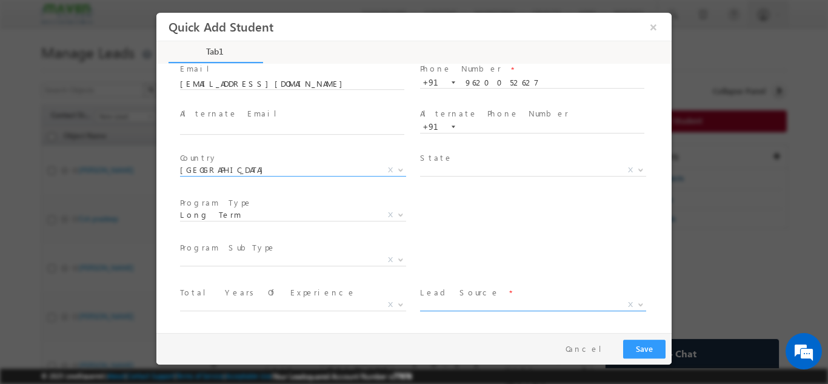
click at [455, 308] on span "X" at bounding box center [533, 304] width 226 height 12
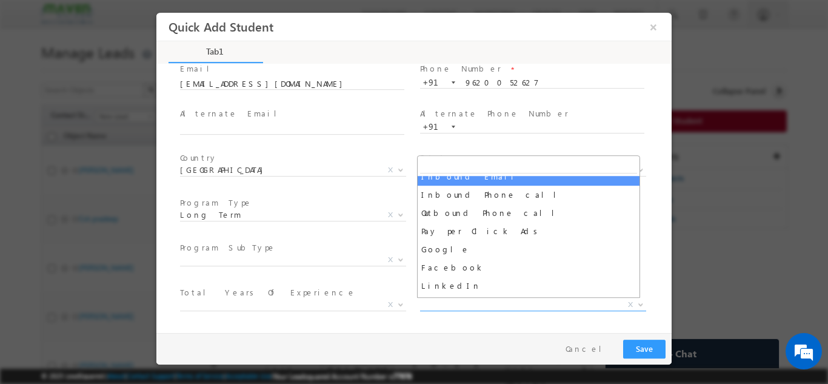
scroll to position [109, 0]
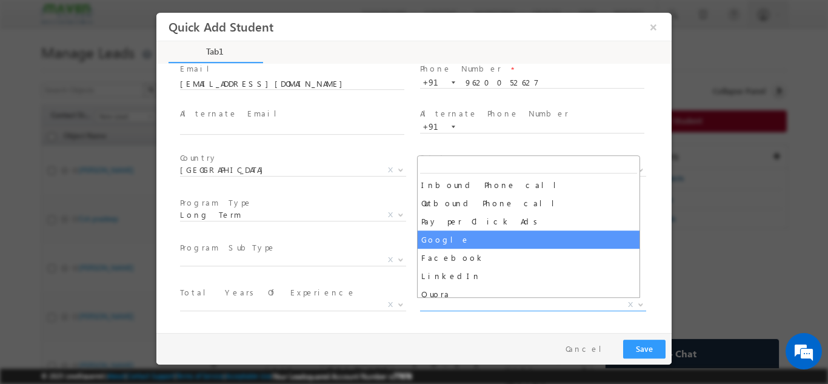
select select "Google"
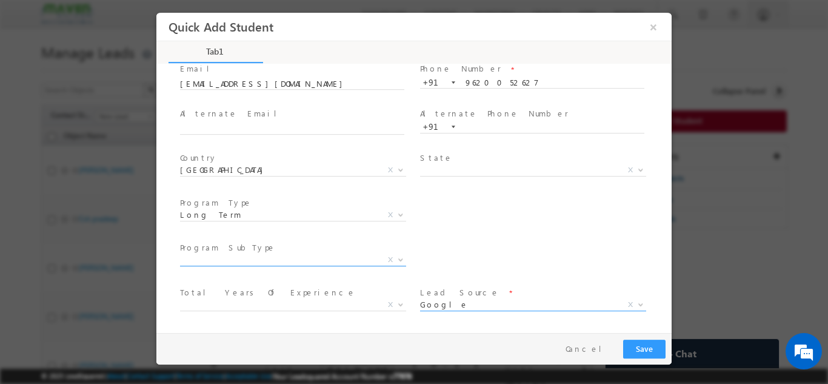
click at [321, 255] on span "X" at bounding box center [293, 259] width 226 height 12
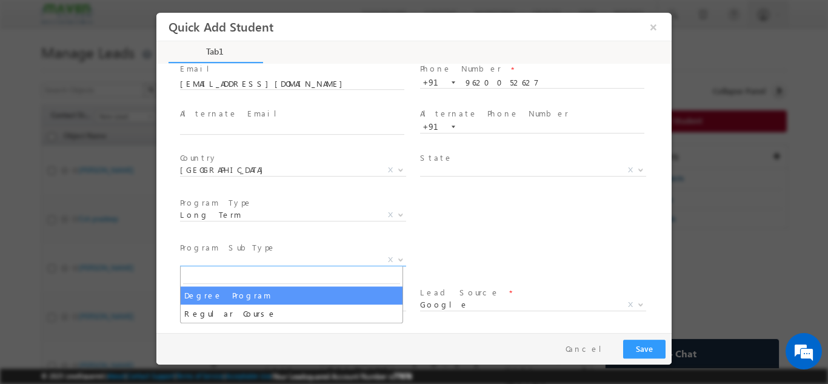
select select "Degree Program"
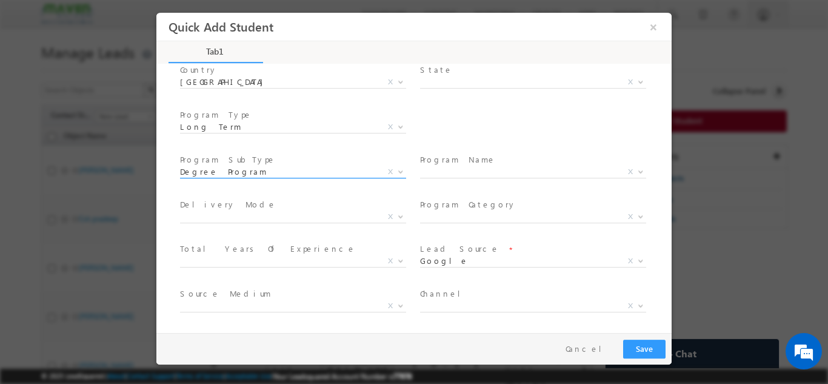
scroll to position [173, 0]
click at [444, 169] on span "X" at bounding box center [533, 170] width 226 height 12
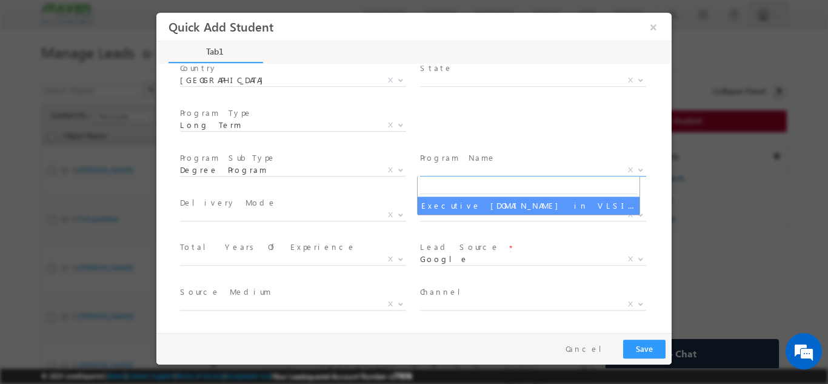
select select "Executive M.Tech in VLSI Design"
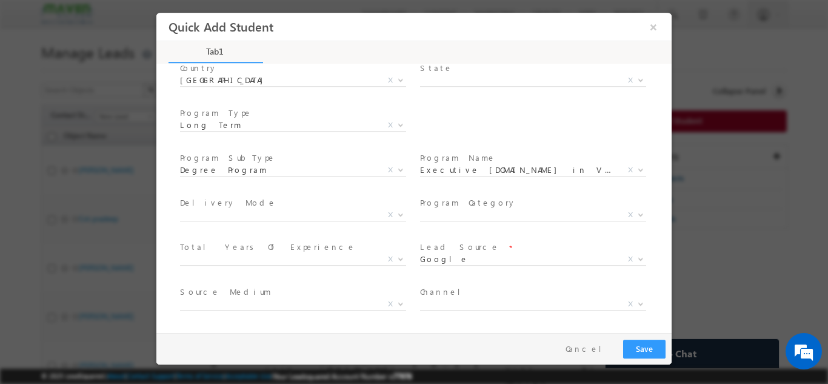
click at [442, 199] on label "Program Category" at bounding box center [468, 202] width 96 height 12
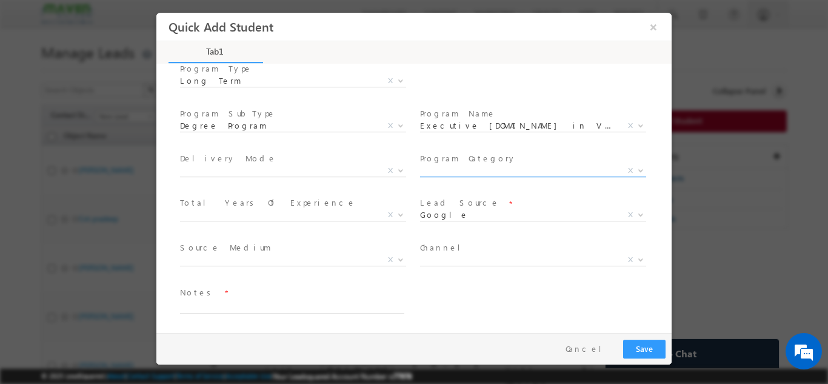
click at [464, 166] on span "X" at bounding box center [533, 170] width 226 height 12
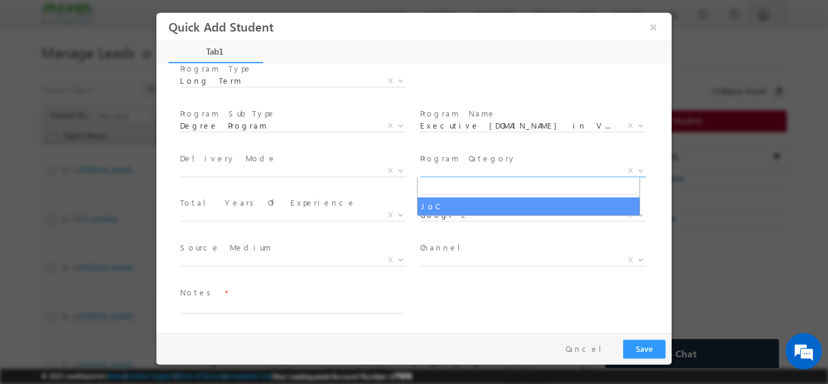
click at [312, 198] on span "Total Years Of Experience *" at bounding box center [292, 202] width 224 height 13
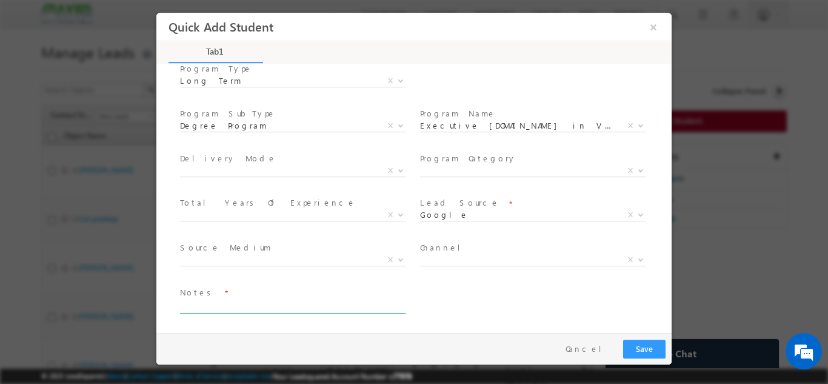
click at [329, 310] on textarea at bounding box center [292, 306] width 224 height 14
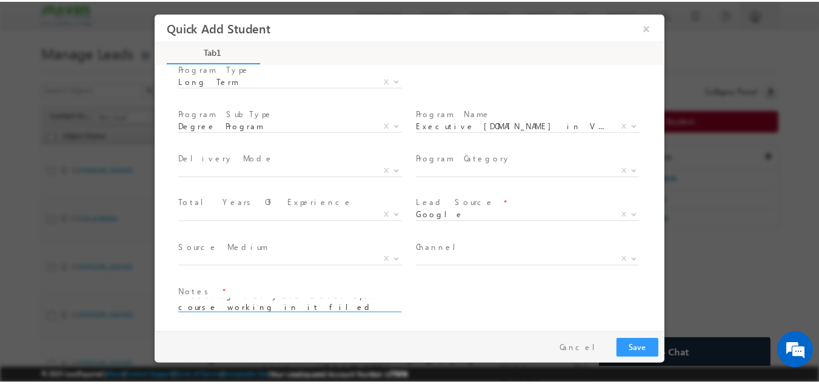
scroll to position [2, 0]
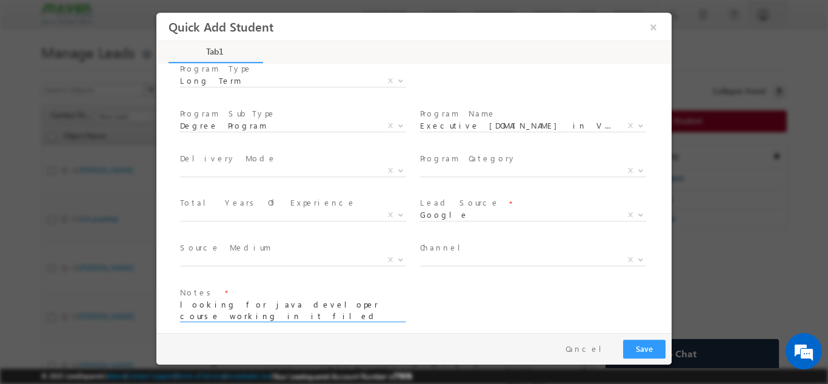
type textarea "looking for java developer course working in it filed not int. for vlsi"
click at [647, 344] on button "Save" at bounding box center [644, 348] width 42 height 19
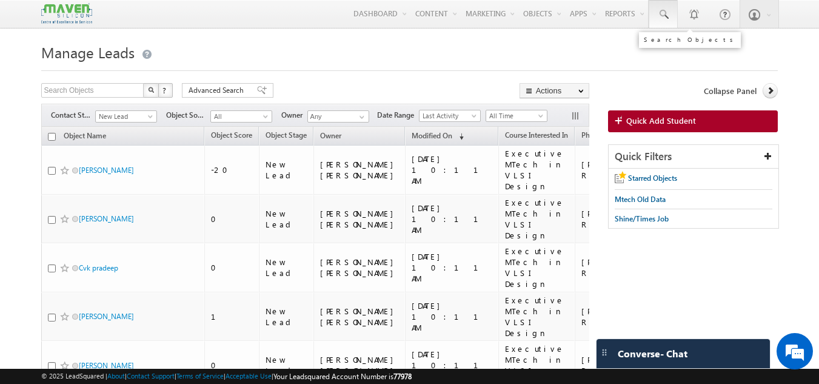
click at [674, 10] on link at bounding box center [663, 14] width 29 height 28
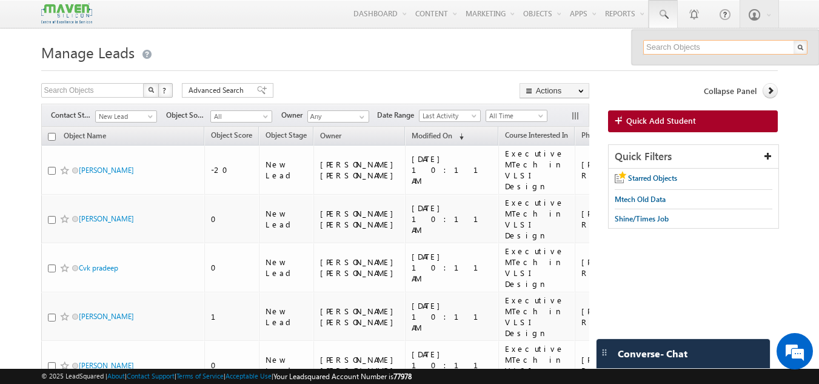
click at [657, 44] on input "text" at bounding box center [725, 47] width 164 height 15
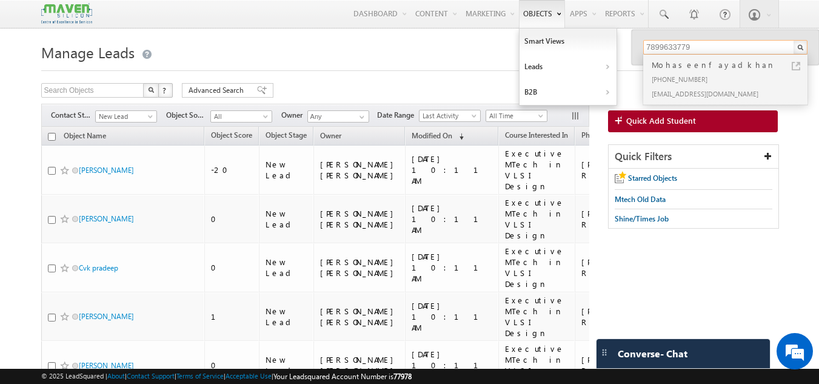
type input "7899633779"
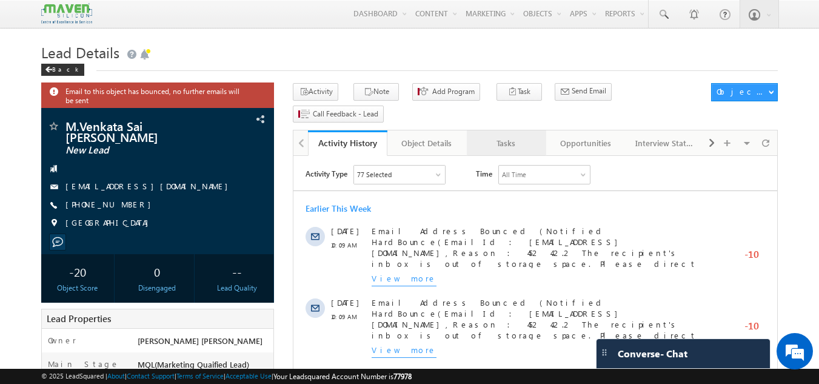
click at [492, 136] on div "Tasks" at bounding box center [506, 143] width 59 height 15
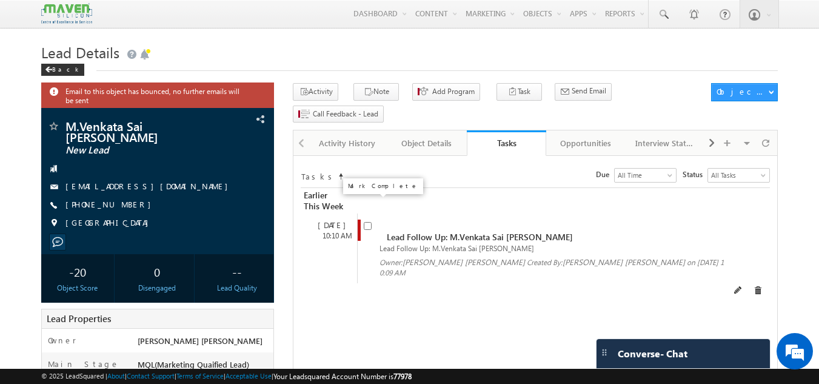
click at [370, 222] on input "checkbox" at bounding box center [368, 226] width 8 height 8
checkbox input "false"
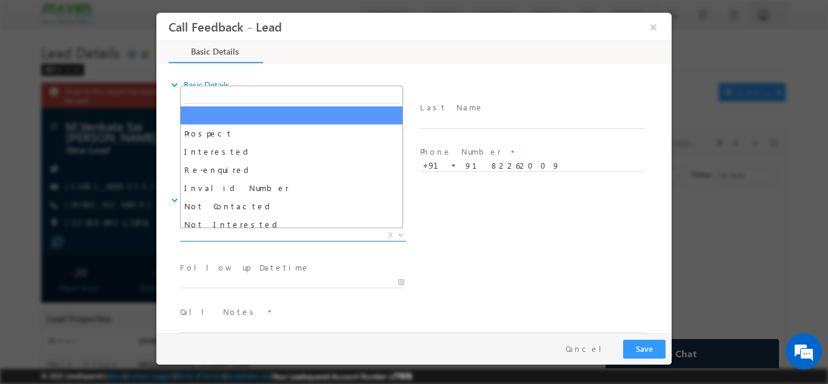
click at [264, 232] on span "X" at bounding box center [293, 235] width 226 height 12
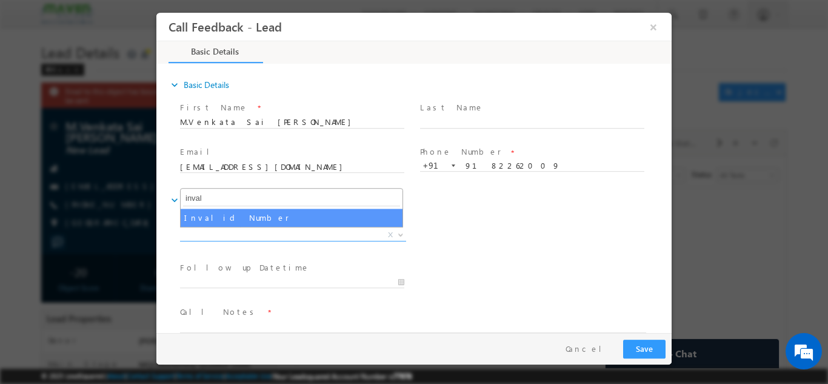
type input "inval"
select select "Invalid Number"
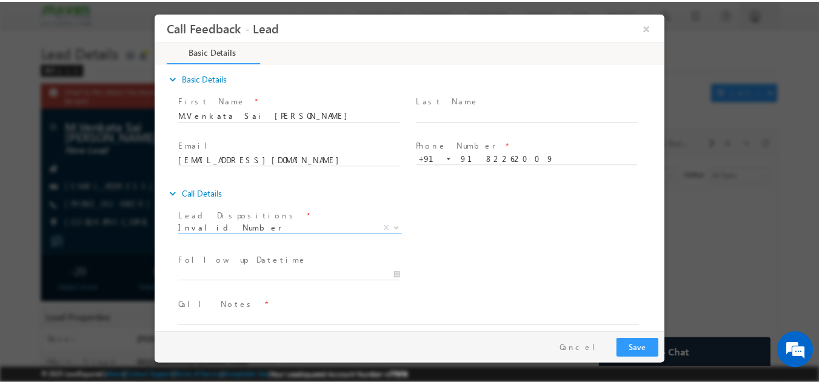
scroll to position [19, 0]
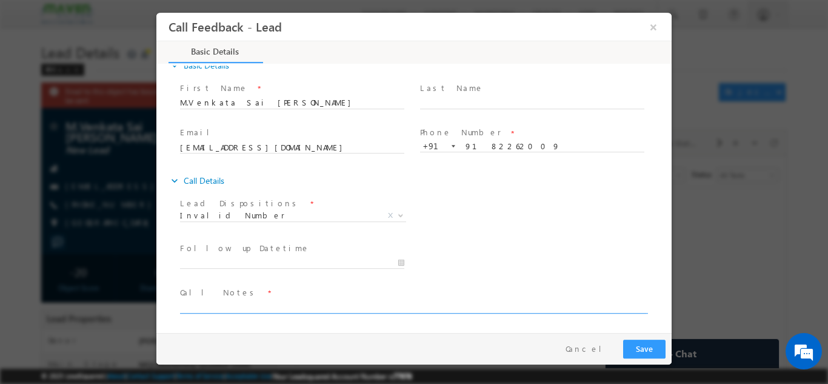
click at [293, 302] on textarea at bounding box center [413, 306] width 466 height 14
type textarea "invalid number"
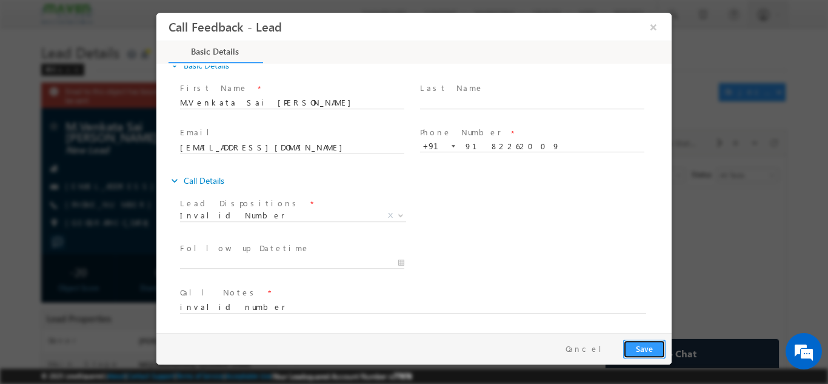
click at [646, 350] on button "Save" at bounding box center [644, 348] width 42 height 19
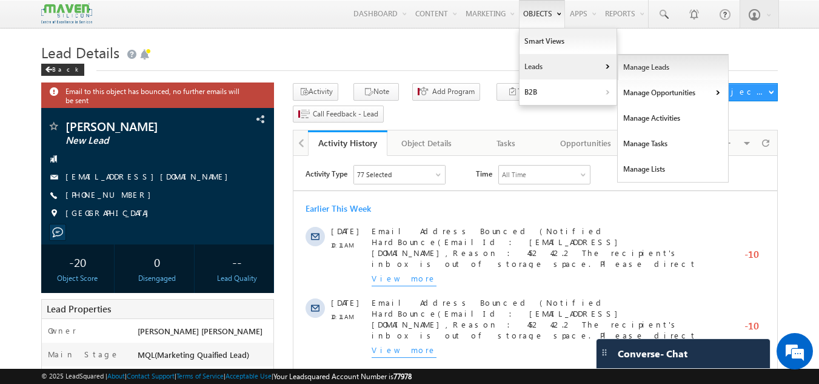
click at [629, 68] on link "Manage Leads" at bounding box center [673, 67] width 111 height 25
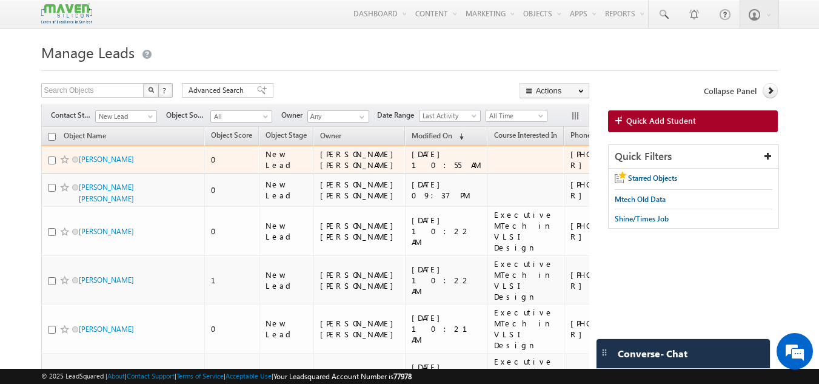
click at [106, 170] on div "[PERSON_NAME]" at bounding box center [124, 161] width 152 height 17
click at [108, 164] on link "[PERSON_NAME]" at bounding box center [106, 159] width 55 height 9
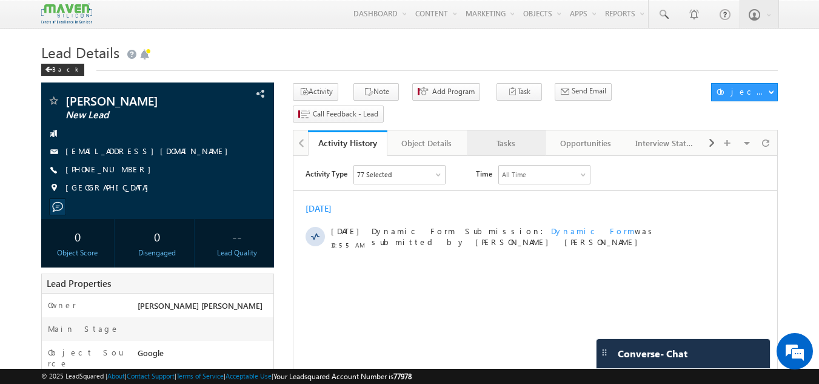
click at [492, 136] on div "Tasks" at bounding box center [506, 143] width 59 height 15
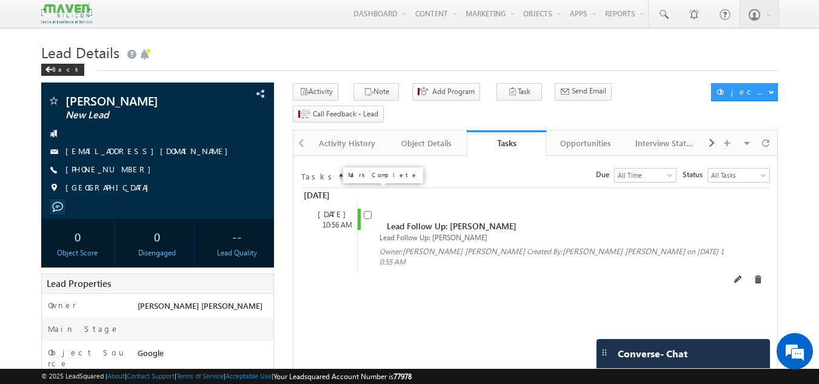
click at [370, 211] on input "checkbox" at bounding box center [368, 215] width 8 height 8
checkbox input "false"
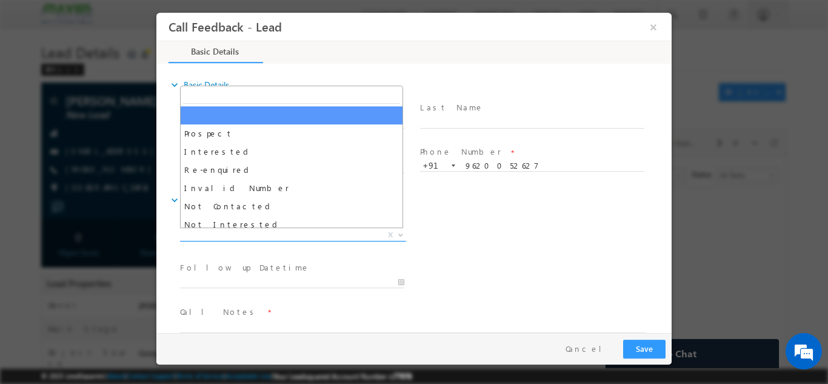
click at [237, 233] on span "X" at bounding box center [293, 235] width 226 height 12
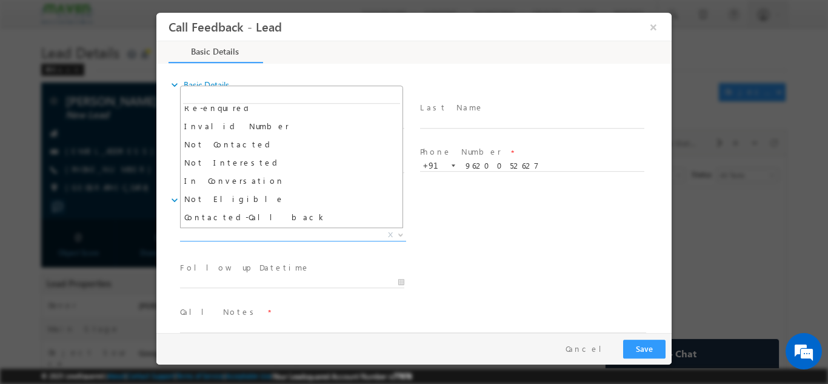
scroll to position [71, 0]
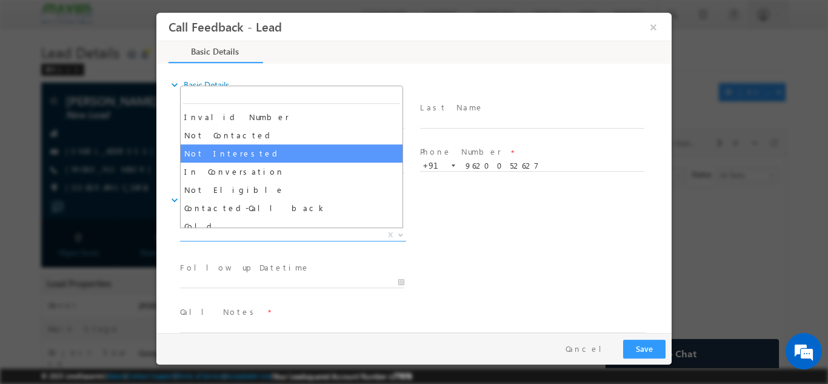
select select "Not Interested"
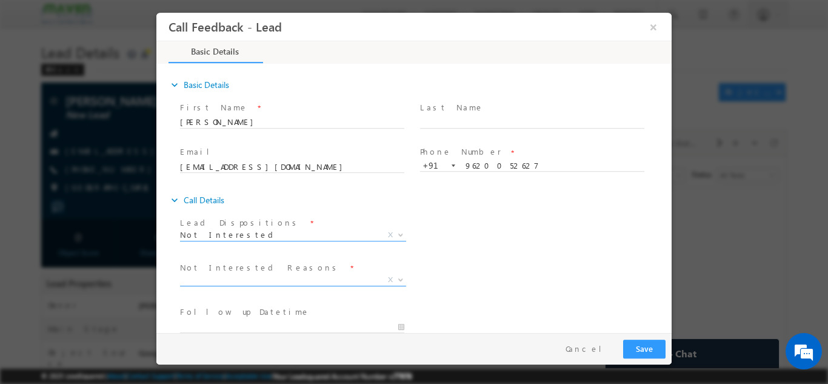
click at [241, 277] on span "X" at bounding box center [293, 279] width 226 height 12
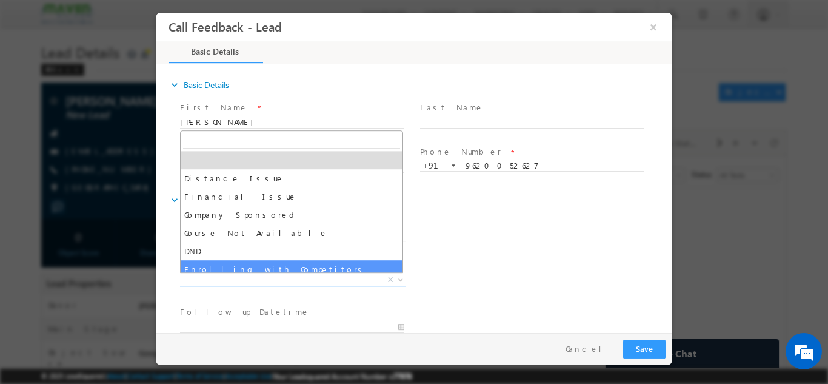
scroll to position [0, 0]
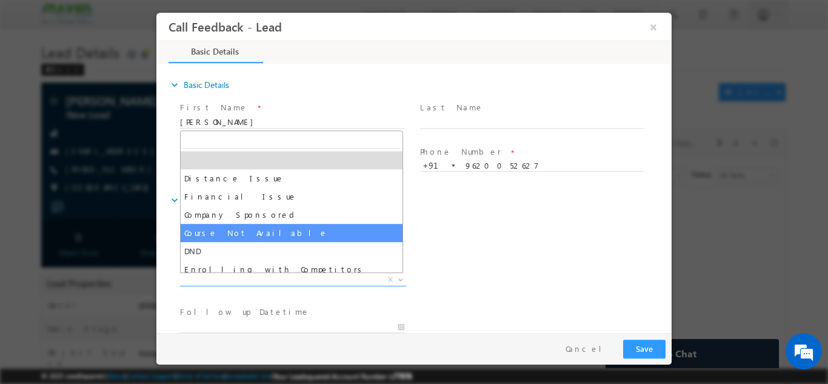
select select "Course Not Available"
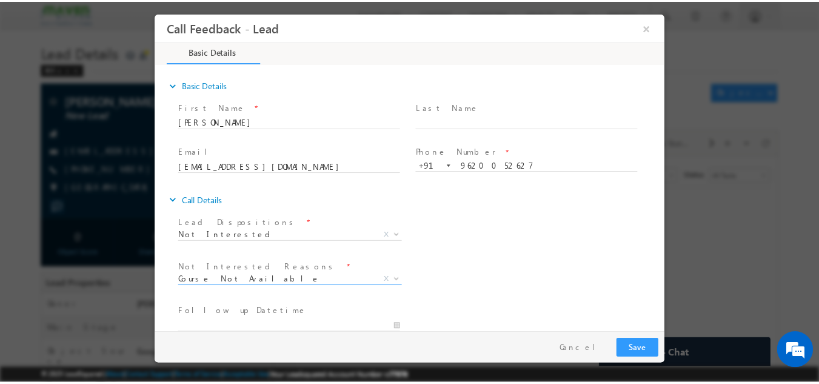
scroll to position [109, 0]
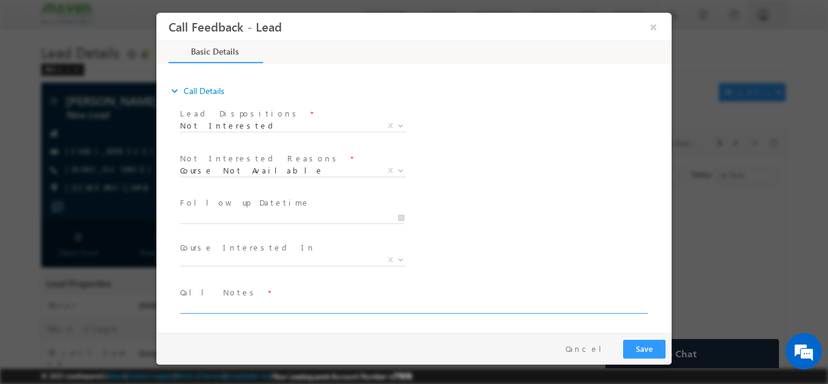
click at [291, 307] on textarea at bounding box center [413, 306] width 466 height 14
type textarea "looking for java developer course in mtech she is working as software engineer …"
click at [643, 350] on button "Save" at bounding box center [644, 348] width 42 height 19
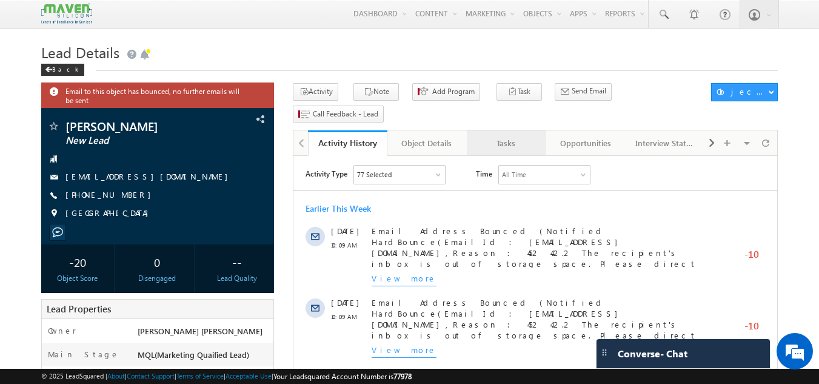
click at [494, 136] on div "Tasks" at bounding box center [506, 143] width 59 height 15
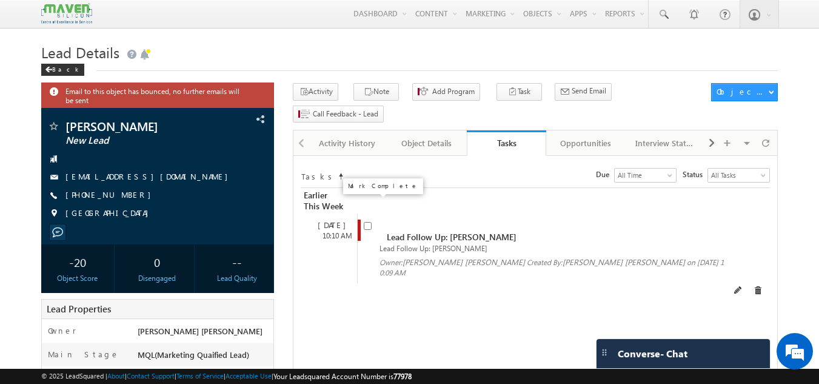
click at [364, 222] on input "checkbox" at bounding box center [368, 226] width 8 height 8
checkbox input "false"
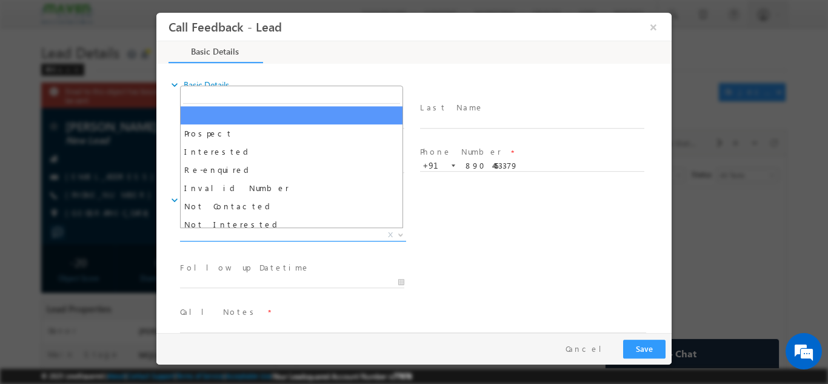
click at [297, 236] on span "X" at bounding box center [293, 235] width 226 height 12
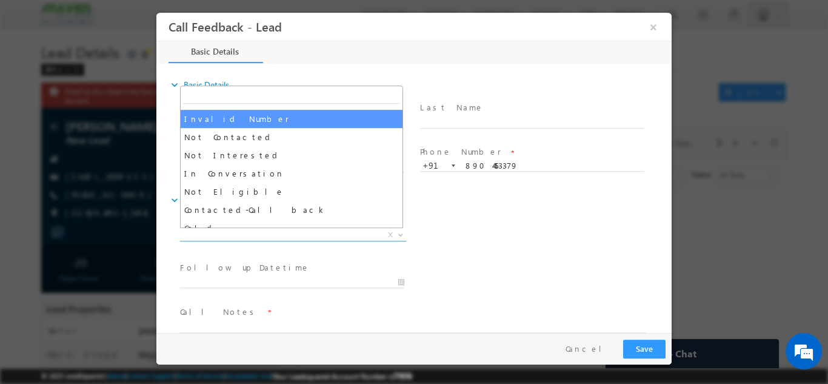
scroll to position [71, 0]
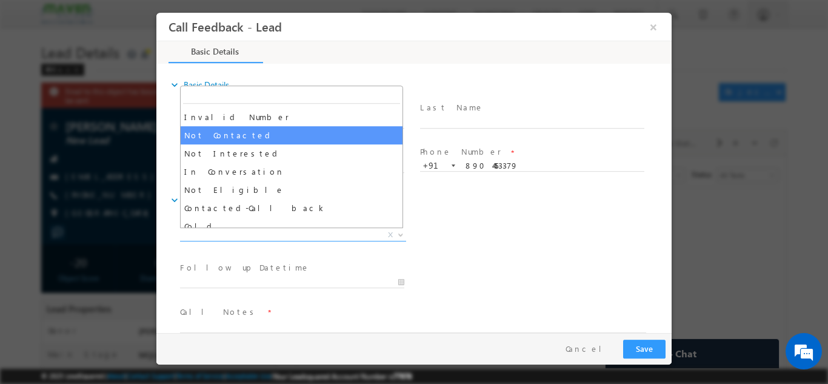
select select "Not Contacted"
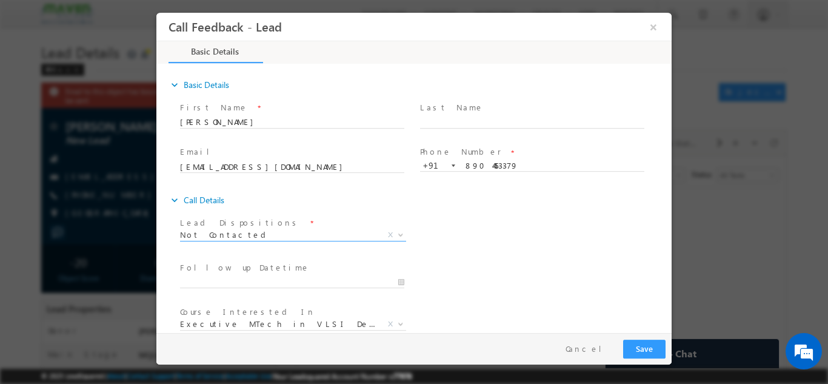
scroll to position [64, 0]
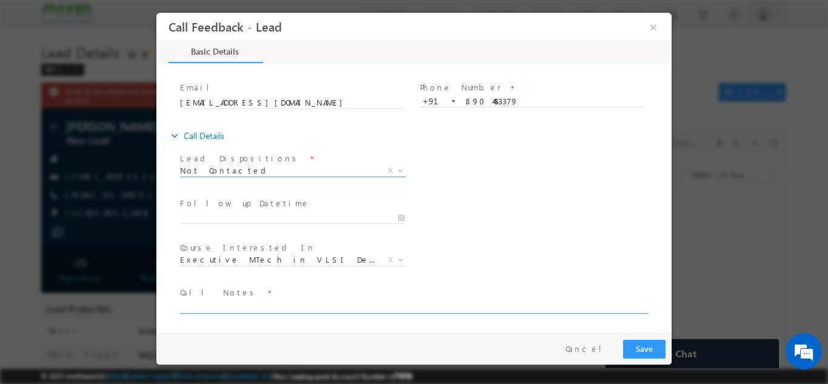
click at [311, 304] on textarea at bounding box center [413, 306] width 466 height 14
type textarea "no incoming call"
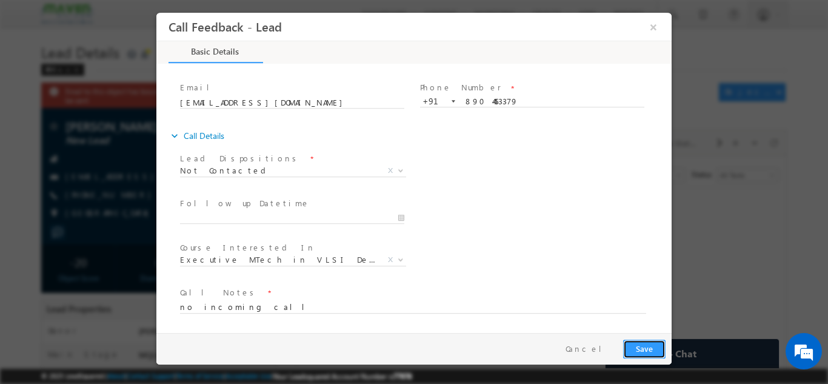
click at [635, 349] on button "Save" at bounding box center [644, 348] width 42 height 19
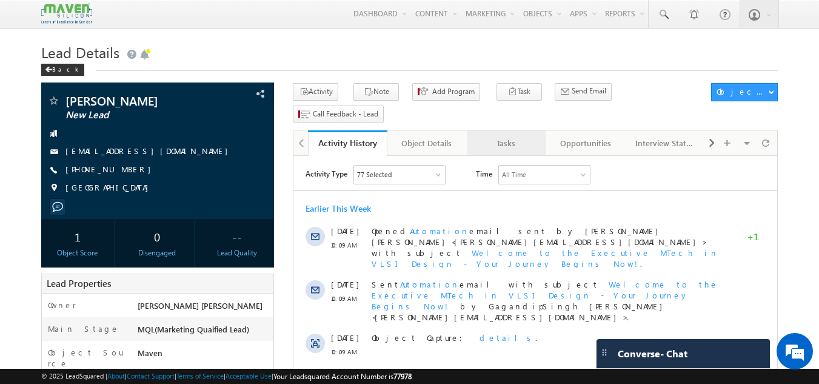
click at [506, 136] on div "Tasks" at bounding box center [506, 143] width 59 height 15
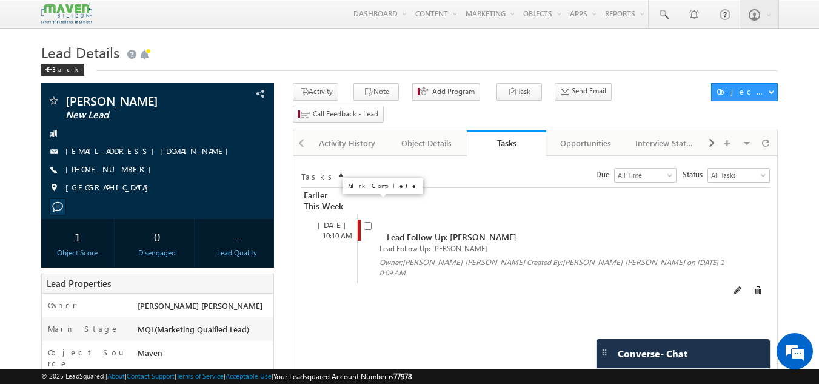
click at [366, 222] on input "checkbox" at bounding box center [368, 226] width 8 height 8
checkbox input "false"
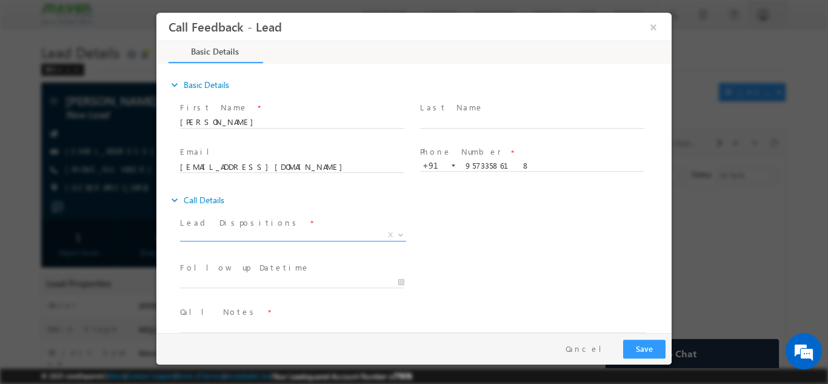
click at [344, 236] on span "X" at bounding box center [293, 235] width 226 height 12
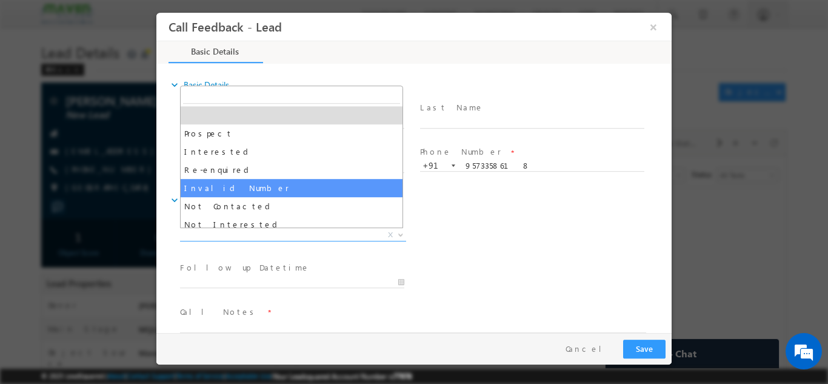
select select "Invalid Number"
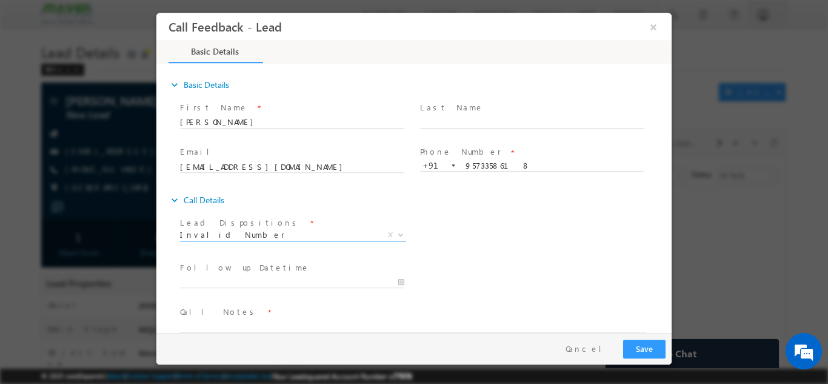
scroll to position [19, 0]
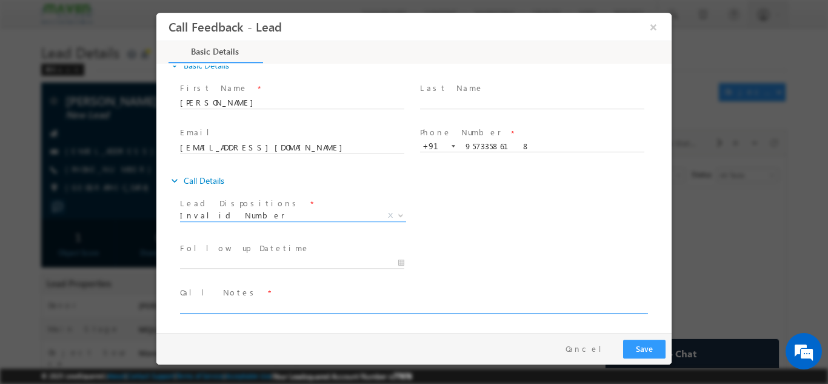
click at [324, 305] on textarea at bounding box center [413, 306] width 466 height 14
type textarea "invalid number"
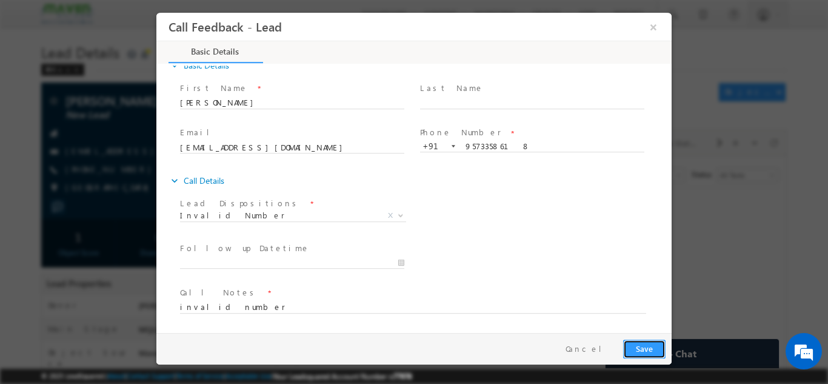
click at [641, 344] on button "Save" at bounding box center [644, 348] width 42 height 19
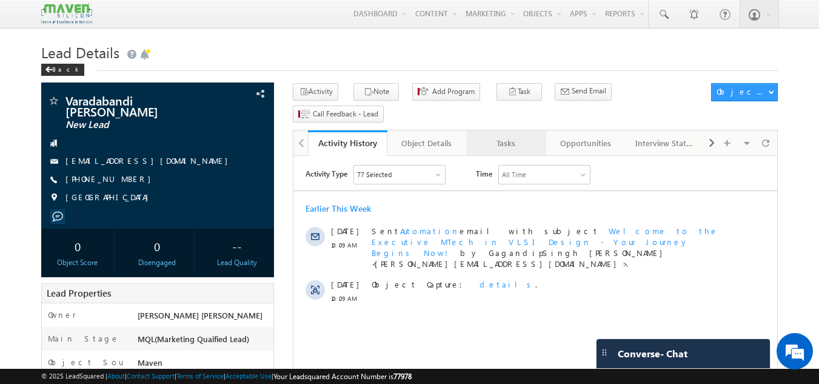
click at [520, 136] on div "Tasks" at bounding box center [506, 143] width 59 height 15
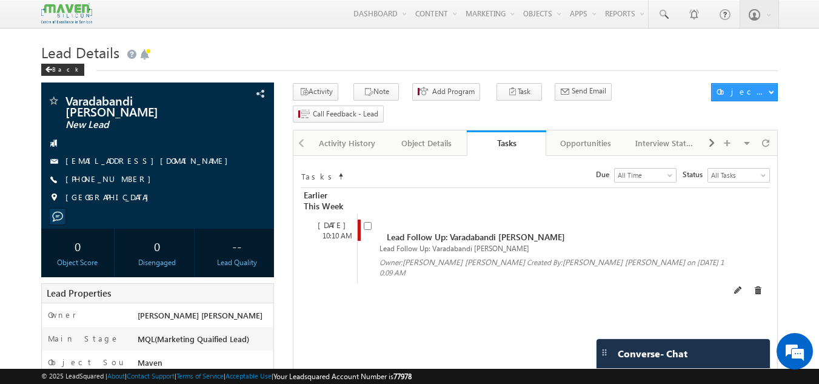
click at [370, 222] on input "checkbox" at bounding box center [368, 226] width 8 height 8
checkbox input "false"
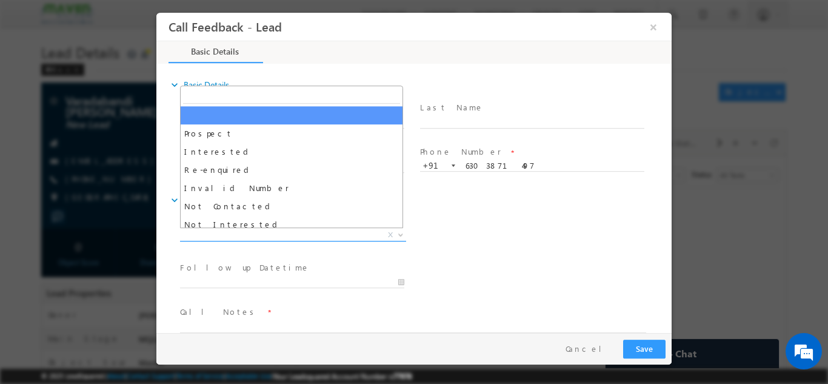
click at [282, 236] on span "X" at bounding box center [293, 235] width 226 height 12
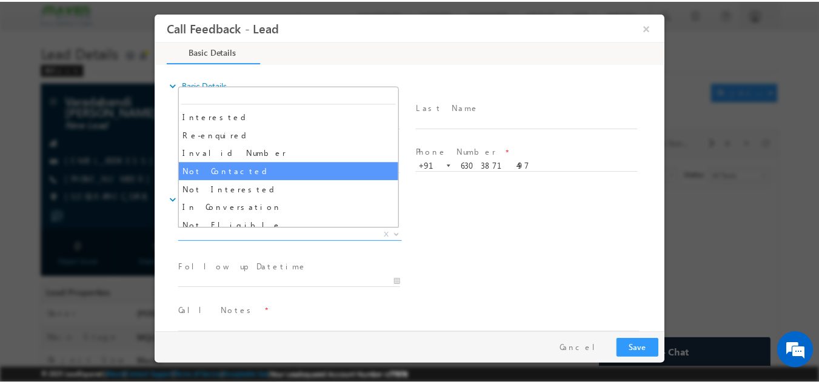
scroll to position [35, 0]
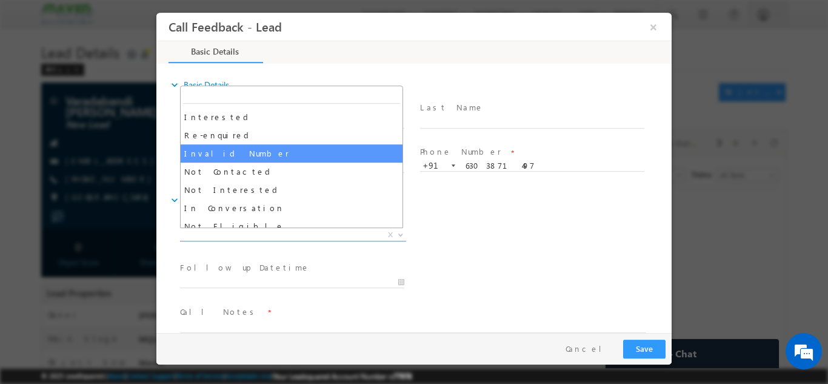
select select "Invalid Number"
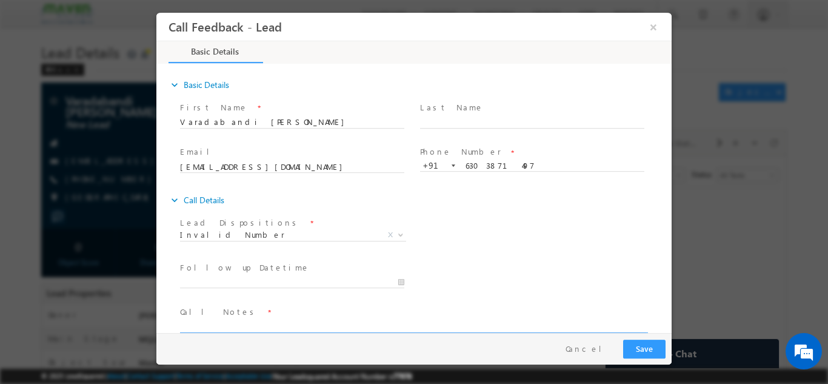
drag, startPoint x: 264, startPoint y: 317, endPoint x: 258, endPoint y: 330, distance: 14.9
click at [258, 330] on div "Call Notes *" at bounding box center [418, 319] width 477 height 28
click at [258, 330] on textarea at bounding box center [413, 325] width 466 height 14
type textarea "number not in ser."
click at [650, 343] on button "Save" at bounding box center [644, 348] width 42 height 19
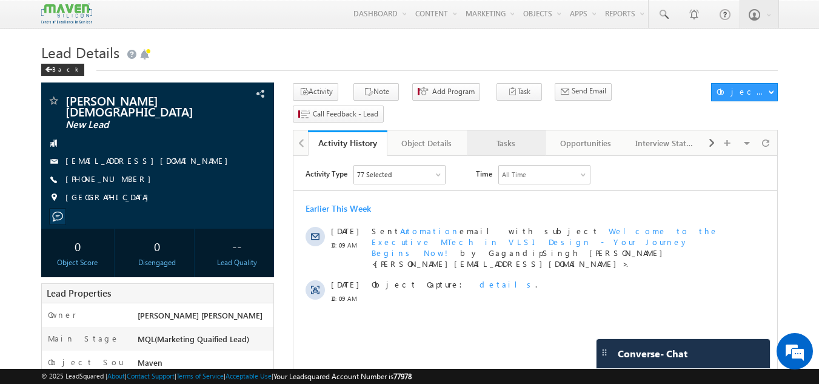
click at [507, 132] on link "Tasks" at bounding box center [506, 142] width 79 height 25
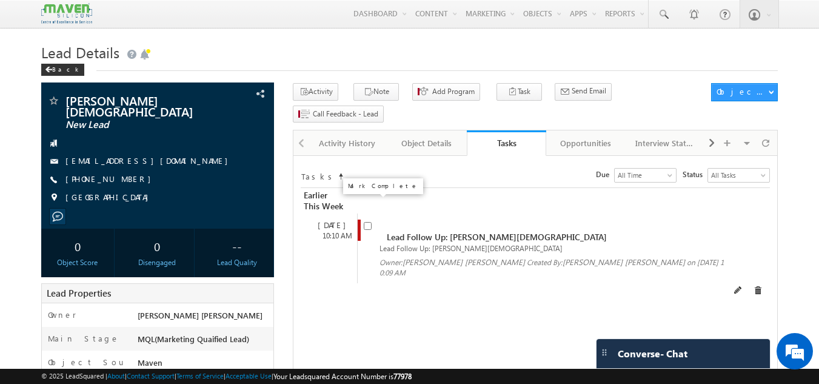
click at [370, 222] on input "checkbox" at bounding box center [368, 226] width 8 height 8
checkbox input "false"
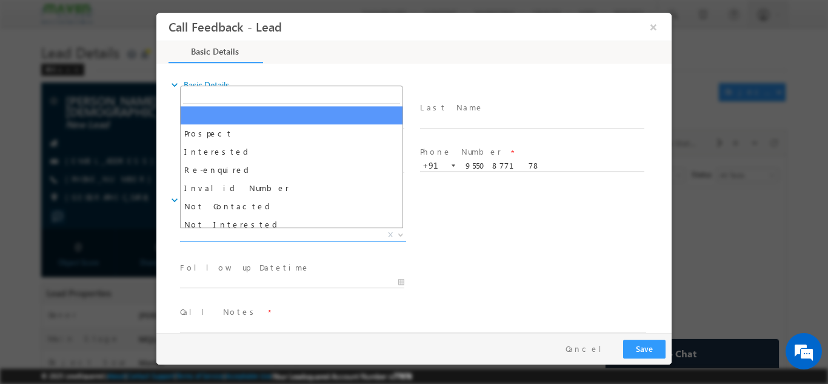
click at [229, 230] on span "X" at bounding box center [293, 235] width 226 height 12
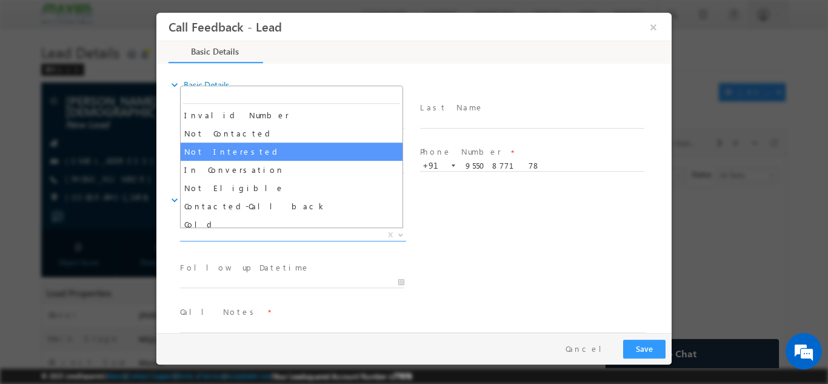
scroll to position [71, 0]
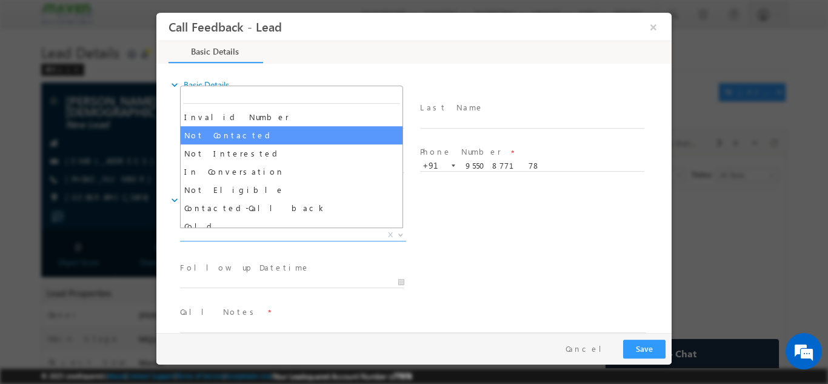
select select "Not Contacted"
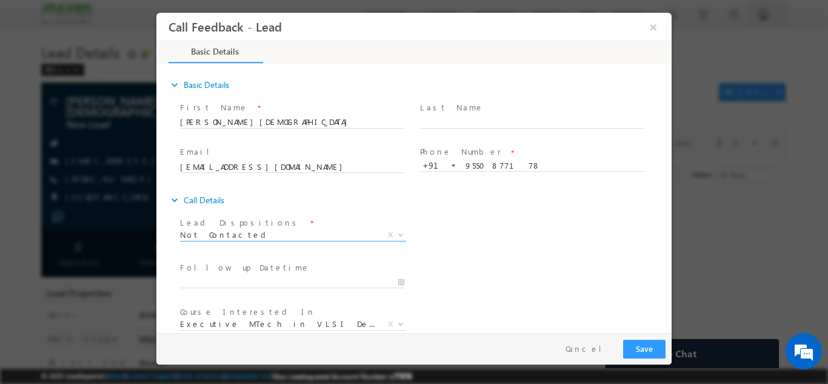
scroll to position [64, 0]
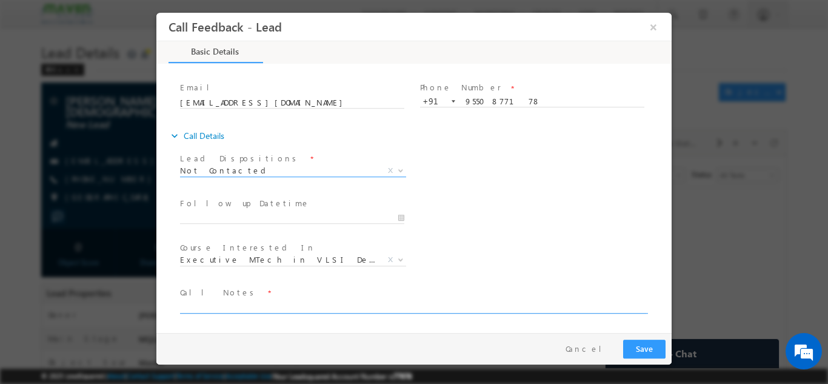
click at [302, 303] on textarea at bounding box center [413, 306] width 466 height 14
type textarea "dnp"
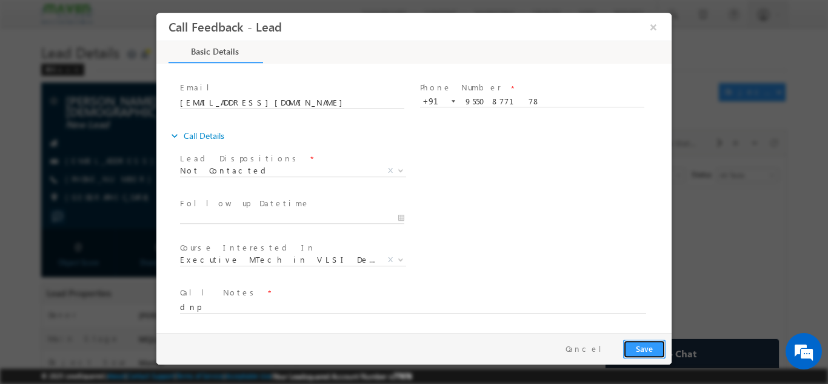
click at [660, 339] on button "Save" at bounding box center [644, 348] width 42 height 19
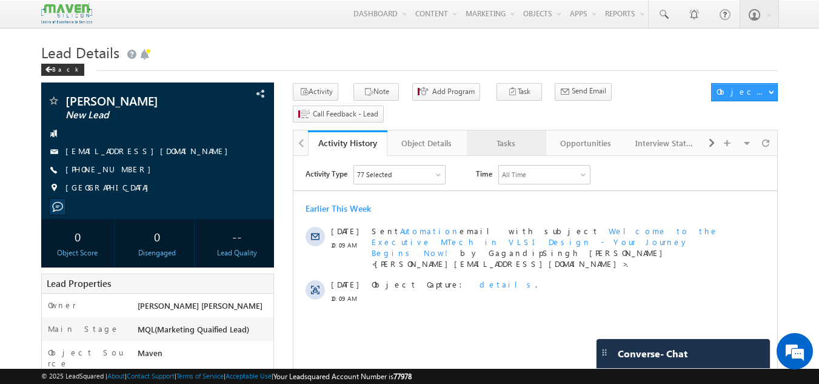
click at [503, 136] on div "Tasks" at bounding box center [506, 143] width 59 height 15
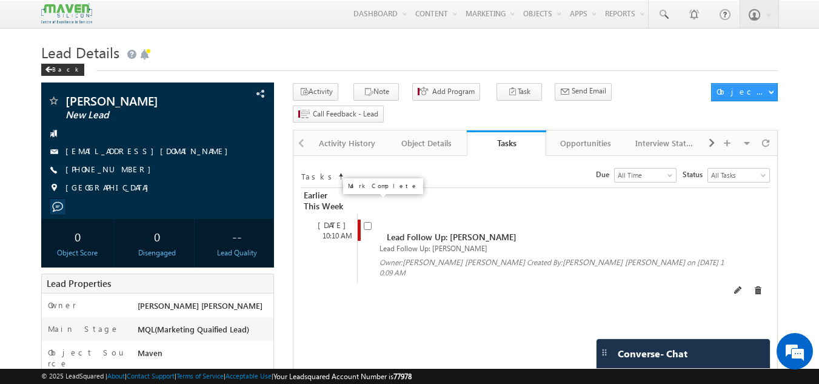
click at [365, 222] on input "checkbox" at bounding box center [368, 226] width 8 height 8
checkbox input "false"
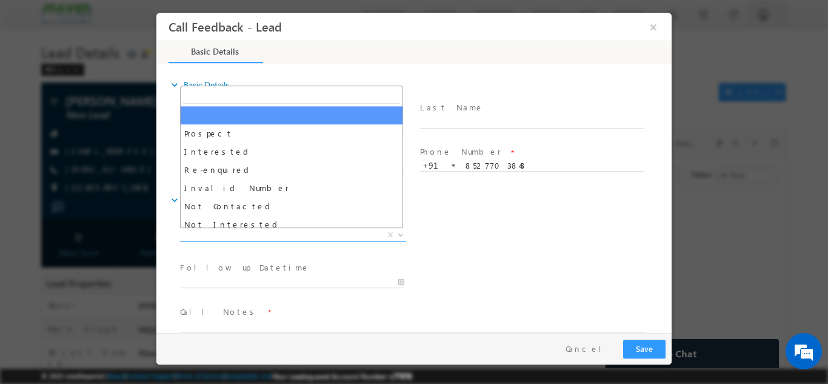
click at [338, 237] on span "X" at bounding box center [293, 235] width 226 height 12
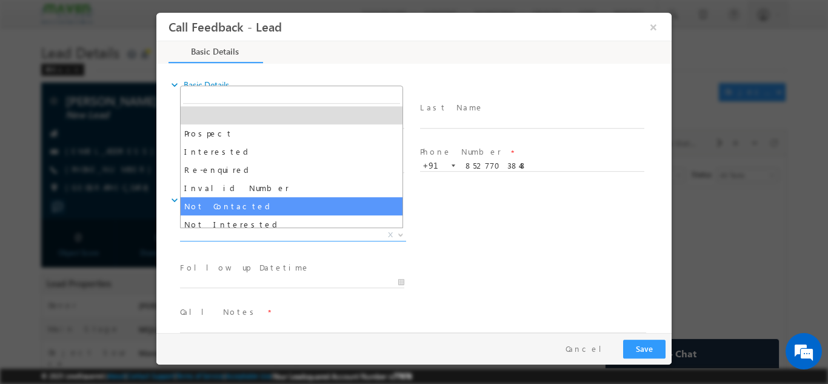
select select "Not Contacted"
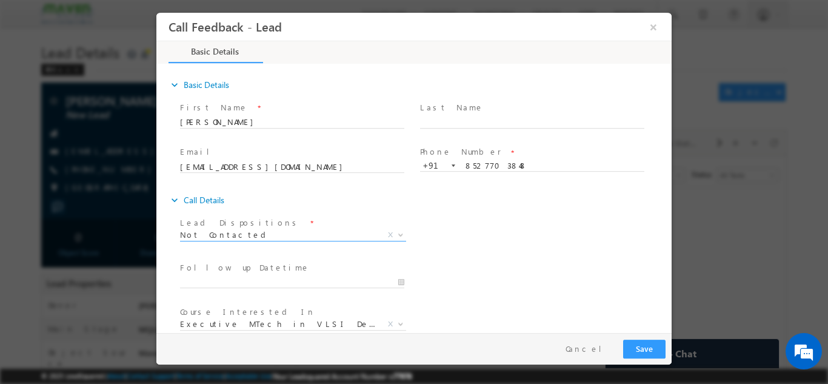
scroll to position [64, 0]
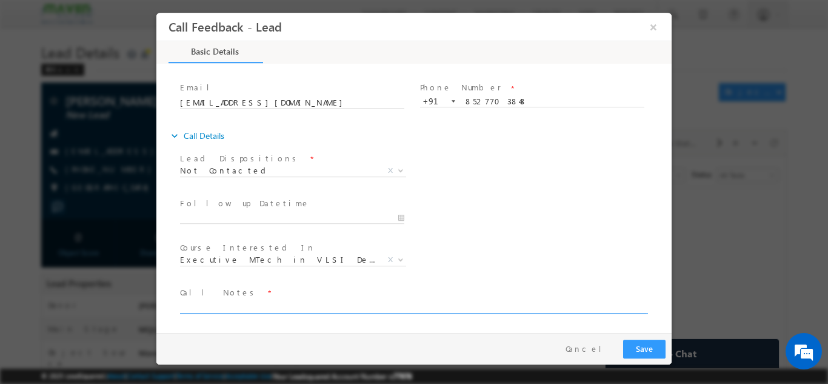
click at [278, 311] on textarea at bounding box center [413, 306] width 466 height 14
type textarea "dnp"
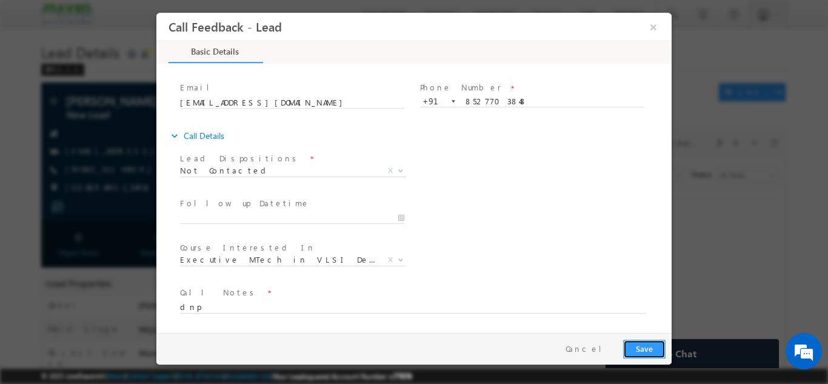
click at [633, 348] on button "Save" at bounding box center [644, 348] width 42 height 19
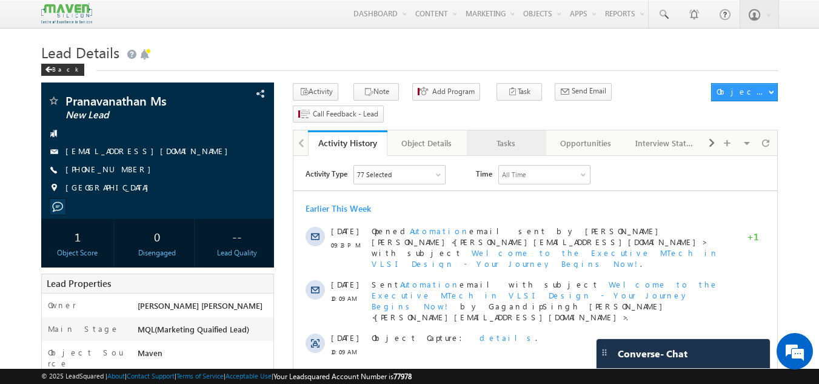
click at [507, 136] on div "Tasks" at bounding box center [506, 143] width 59 height 15
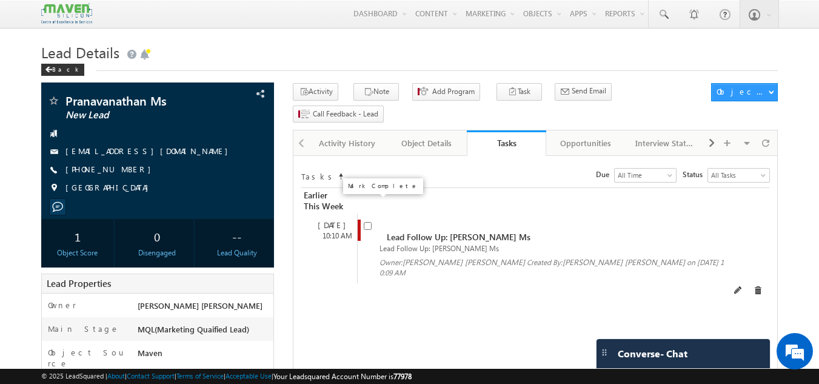
click at [370, 222] on input "checkbox" at bounding box center [368, 226] width 8 height 8
checkbox input "false"
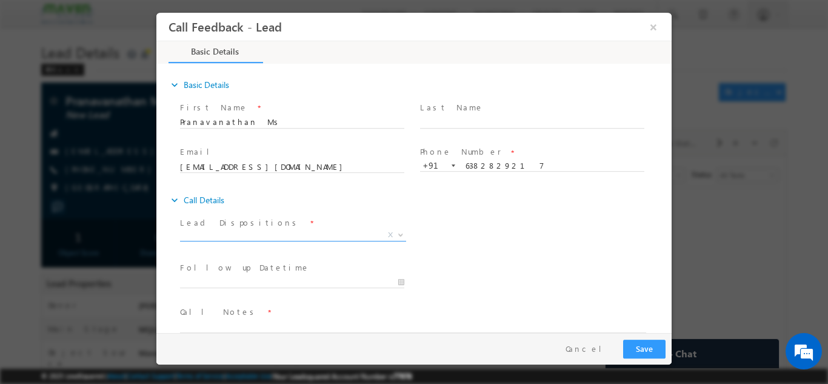
click at [292, 237] on span "X" at bounding box center [293, 235] width 226 height 12
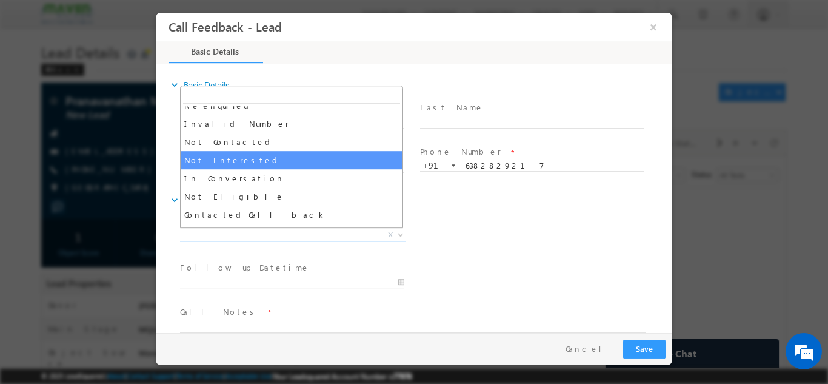
scroll to position [64, 0]
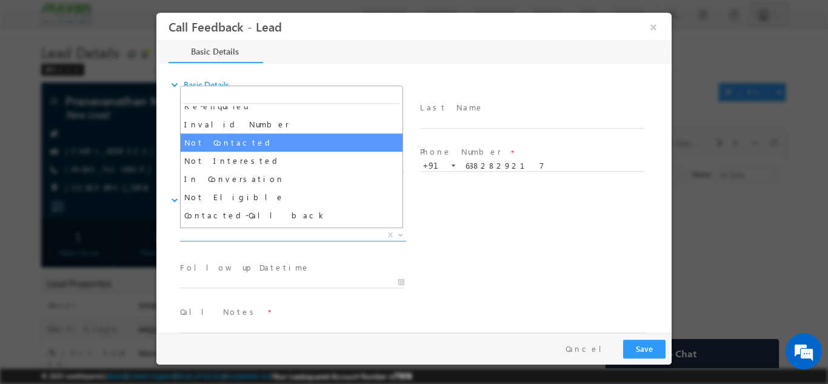
select select "Not Contacted"
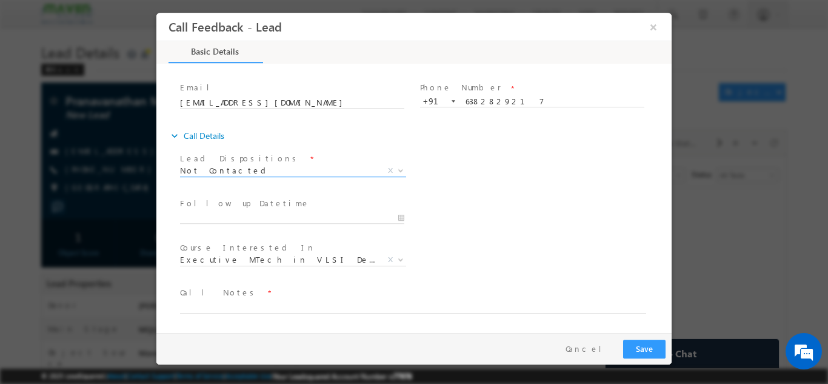
scroll to position [64, 0]
click at [313, 301] on textarea at bounding box center [413, 306] width 466 height 14
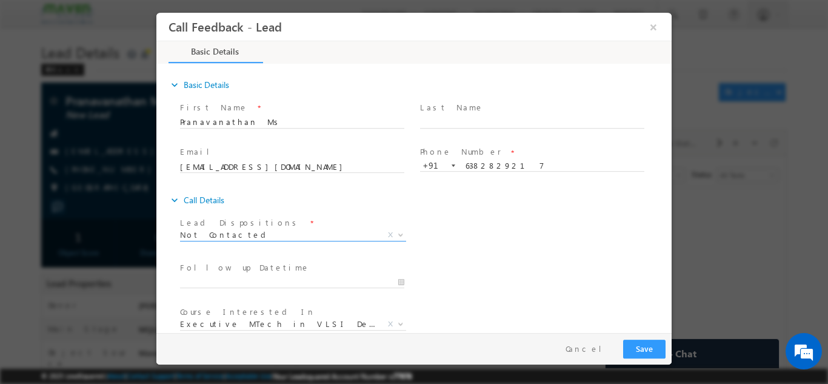
type textarea "dnp"
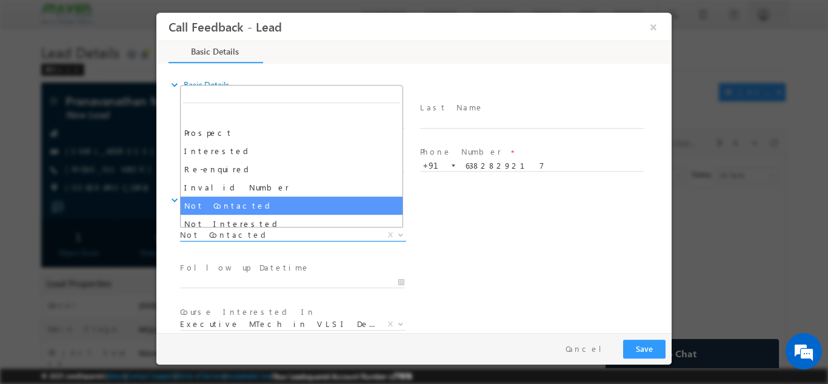
click at [315, 232] on span "Not Contacted" at bounding box center [278, 234] width 197 height 11
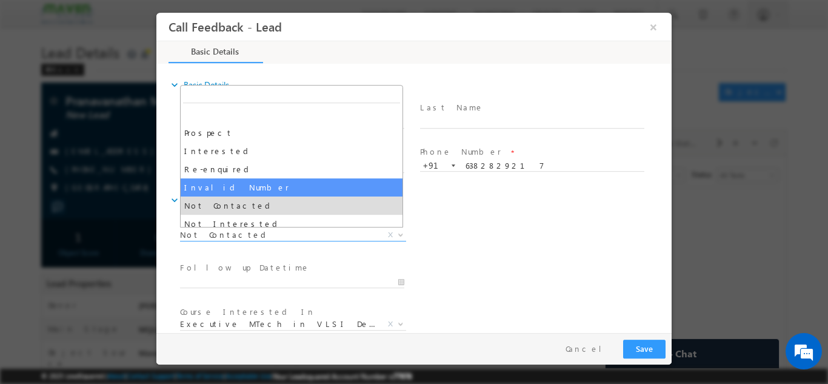
select select "Invalid Number"
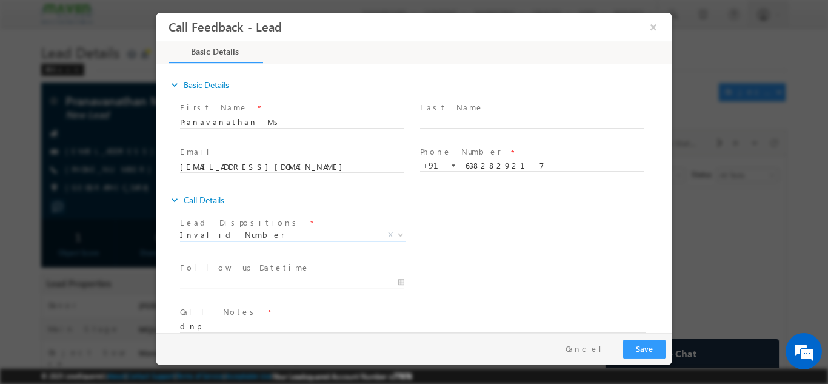
scroll to position [19, 0]
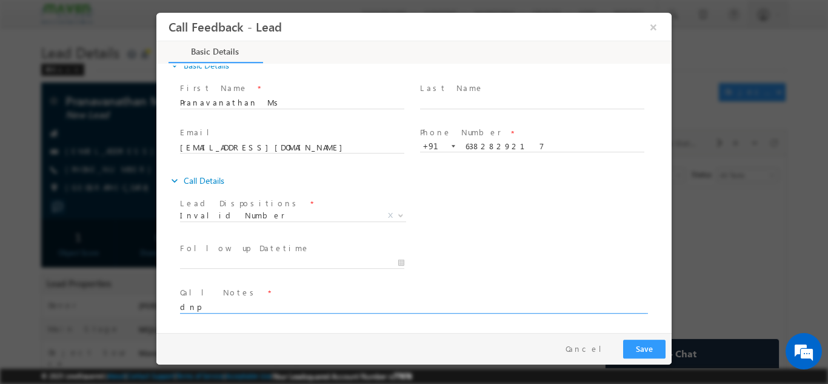
click at [284, 306] on textarea "dnp" at bounding box center [413, 306] width 466 height 14
type textarea "e"
type textarea "wrong number"
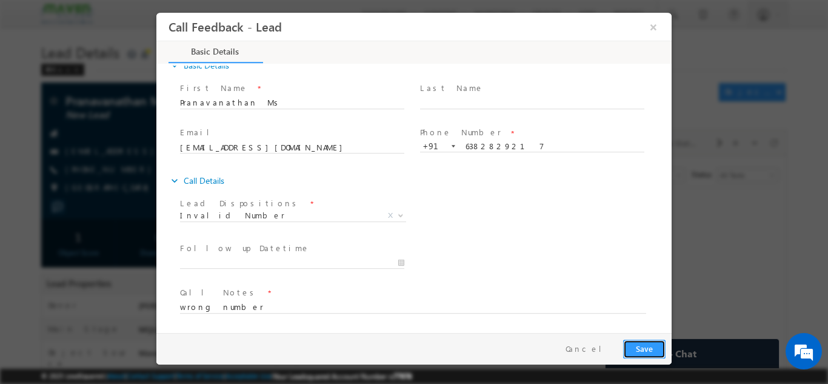
click at [655, 339] on button "Save" at bounding box center [644, 348] width 42 height 19
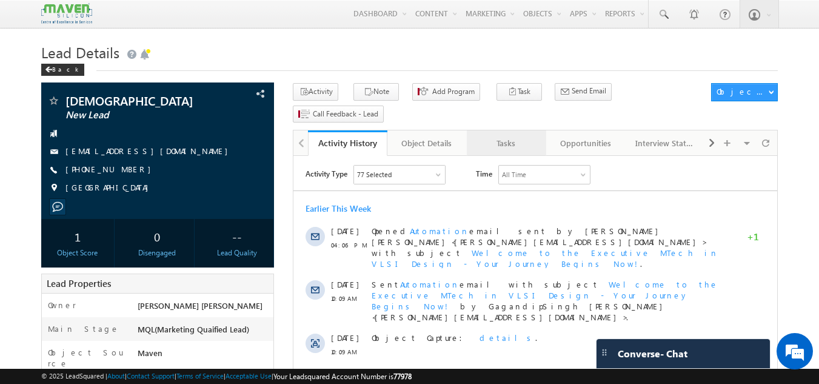
click at [490, 133] on link "Tasks" at bounding box center [506, 142] width 79 height 25
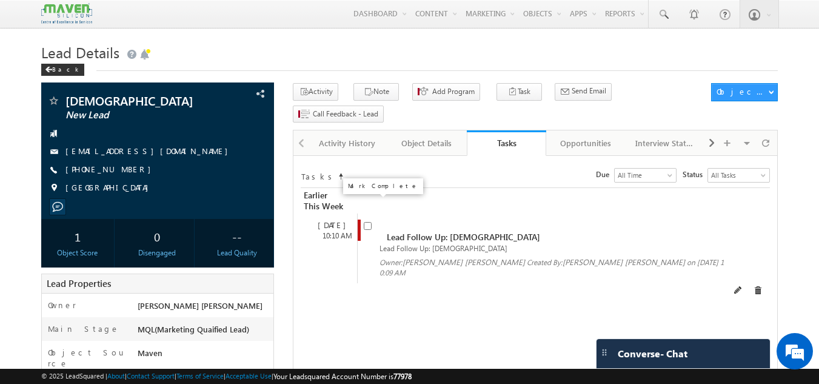
click at [368, 222] on input "checkbox" at bounding box center [368, 226] width 8 height 8
checkbox input "false"
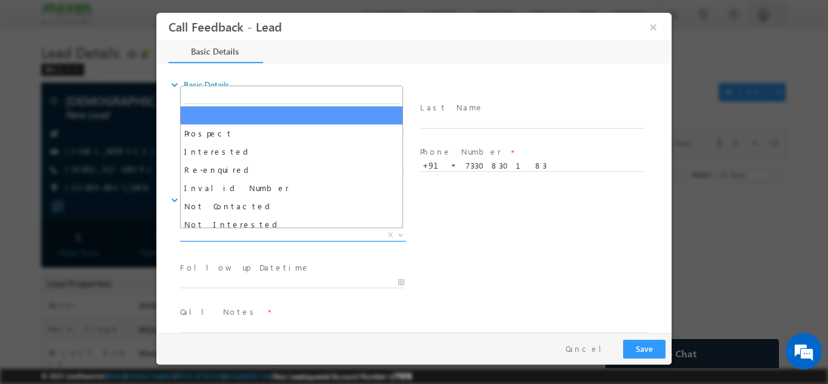
click at [289, 238] on span "X" at bounding box center [293, 235] width 226 height 12
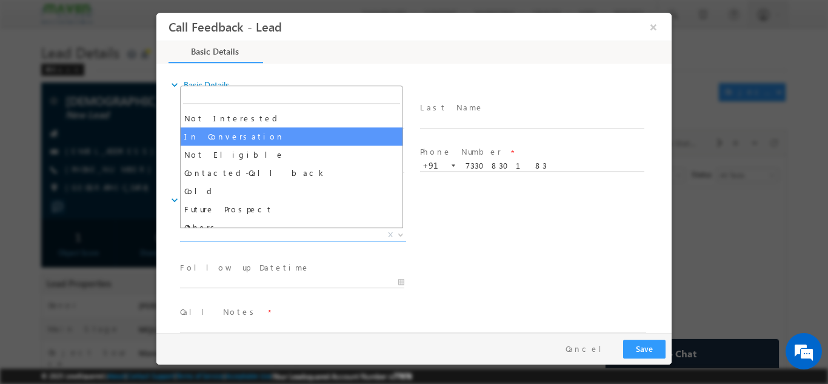
scroll to position [115, 0]
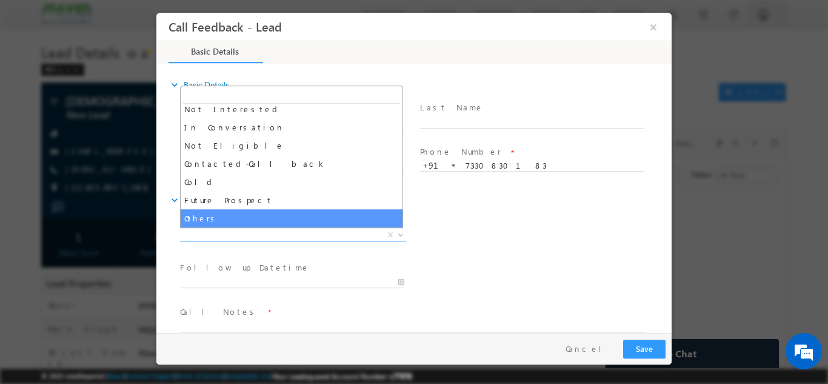
select select "Others"
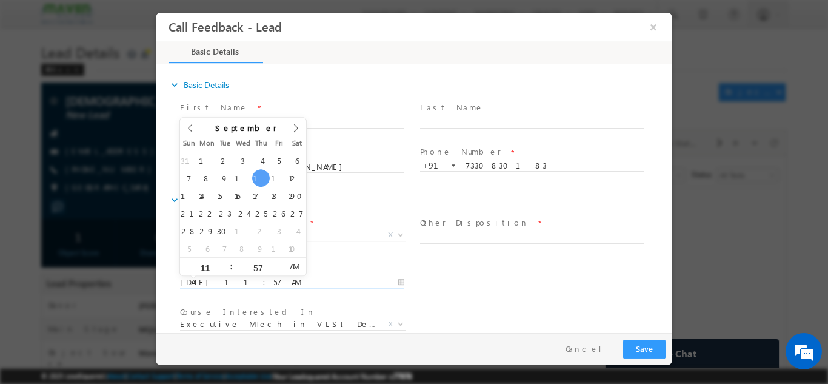
click at [241, 282] on input "11/09/2025 11:57 AM" at bounding box center [292, 282] width 224 height 12
type input "12/09/2025 11:57 AM"
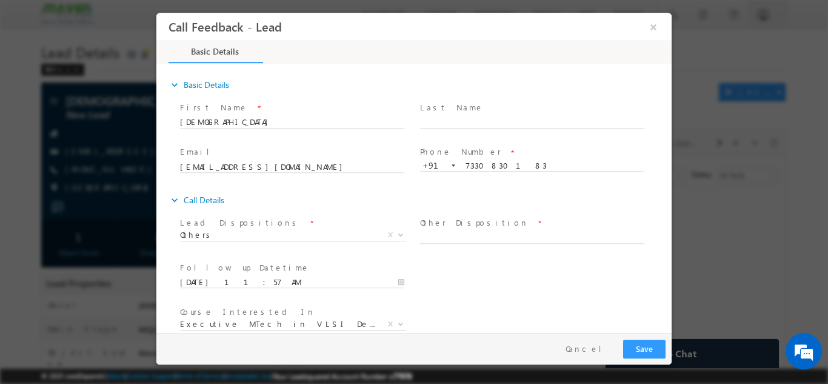
click at [424, 256] on div "Other Disposition *" at bounding box center [538, 235] width 240 height 45
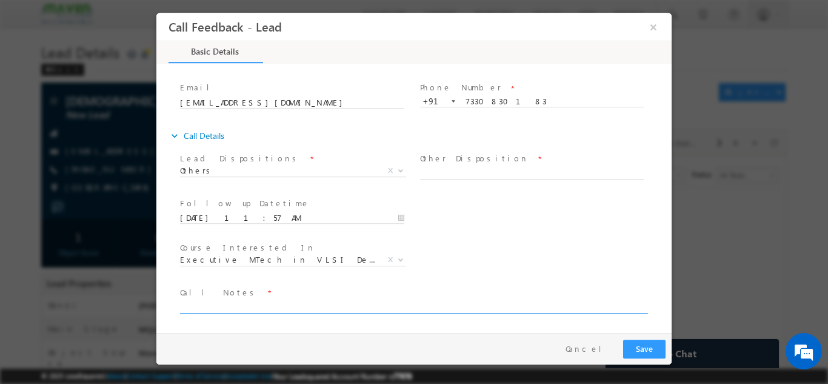
click at [397, 303] on textarea at bounding box center [413, 306] width 466 height 14
type textarea "said wrong number"
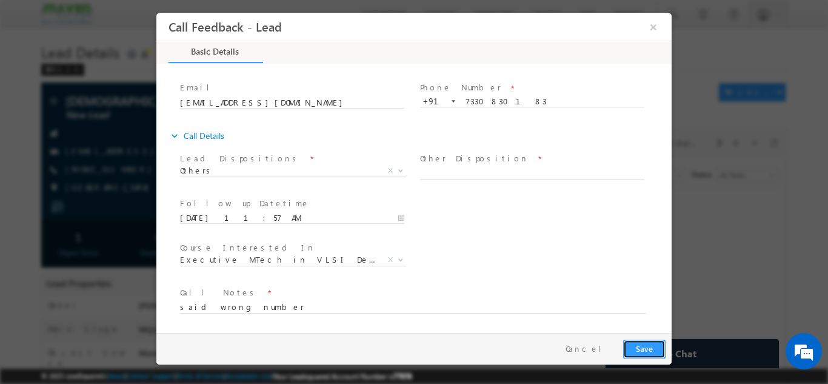
click at [632, 352] on button "Save" at bounding box center [644, 348] width 42 height 19
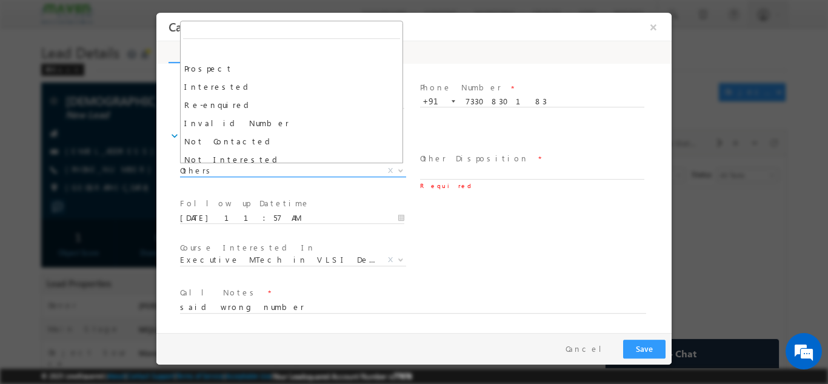
scroll to position [115, 0]
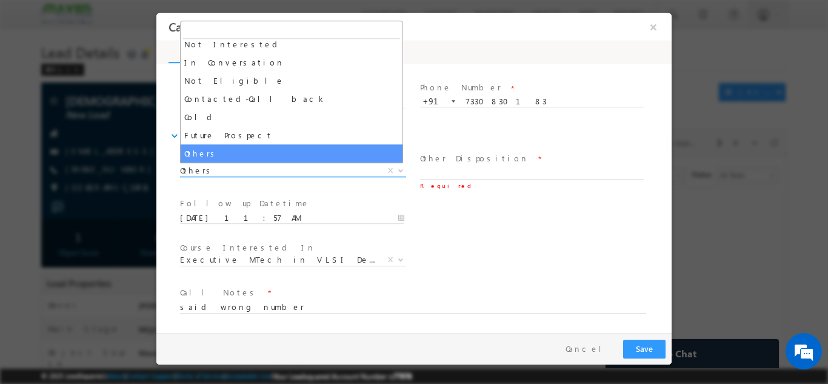
click at [351, 164] on span "Others" at bounding box center [278, 169] width 197 height 11
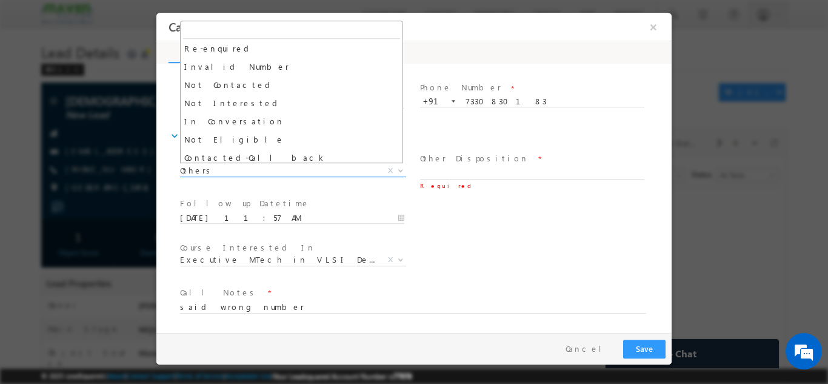
scroll to position [56, 0]
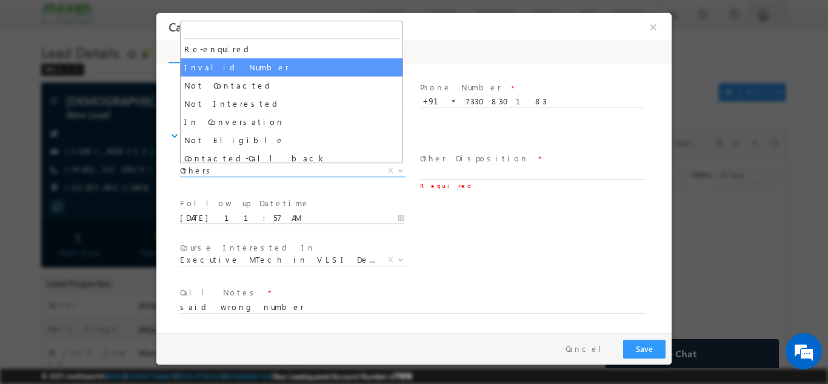
select select "Invalid Number"
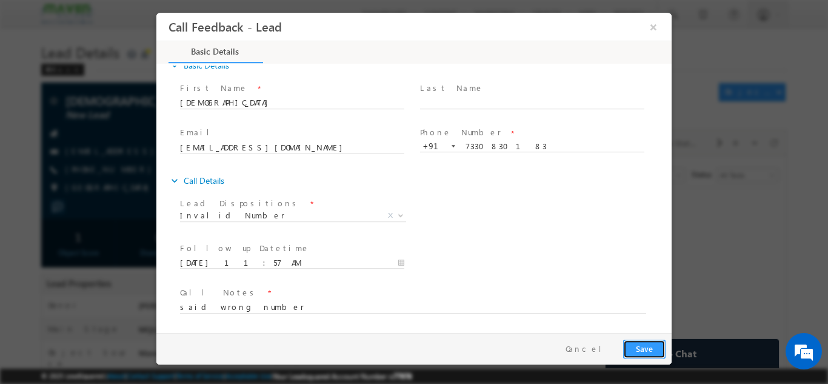
click at [641, 343] on button "Save" at bounding box center [644, 348] width 42 height 19
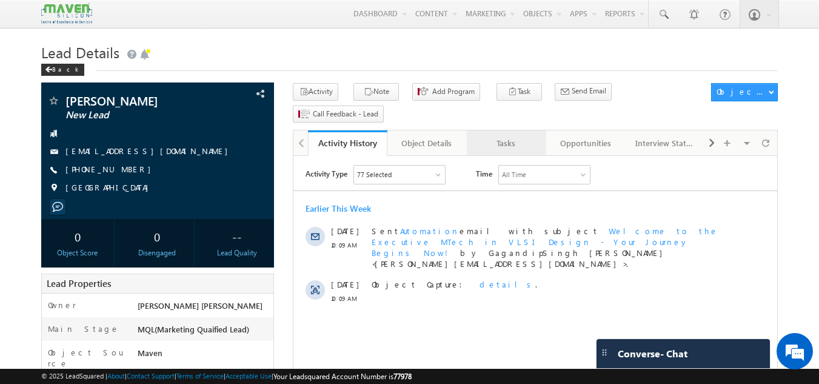
click at [513, 136] on div "Tasks" at bounding box center [506, 143] width 59 height 15
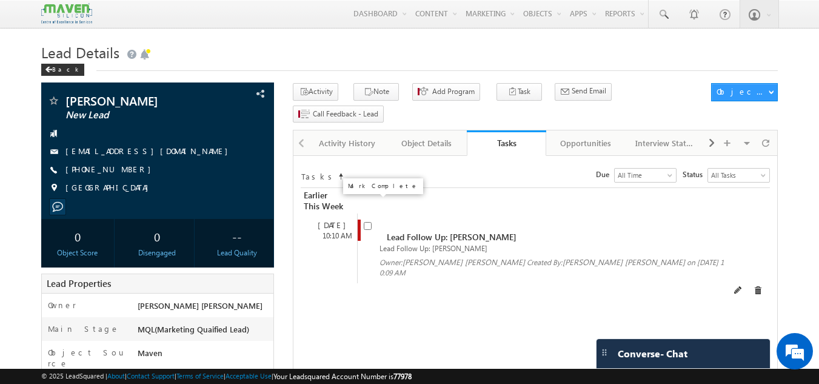
click at [369, 222] on input "checkbox" at bounding box center [368, 226] width 8 height 8
checkbox input "false"
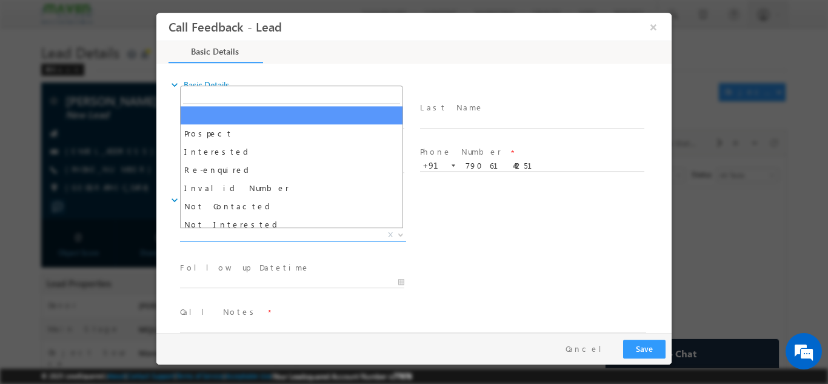
click at [316, 232] on span "X" at bounding box center [293, 235] width 226 height 12
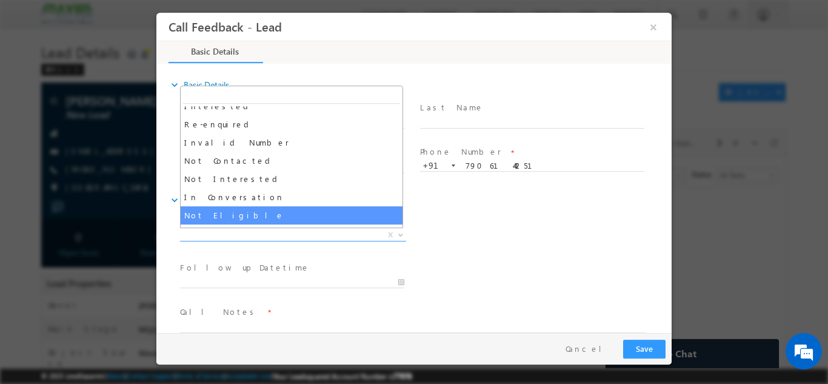
scroll to position [43, 0]
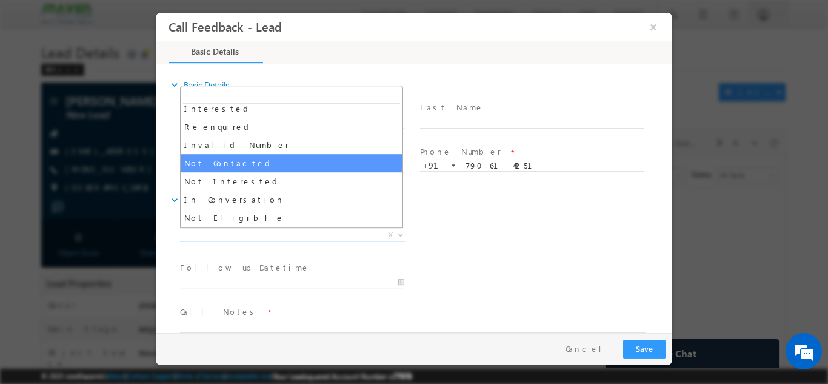
select select "Not Contacted"
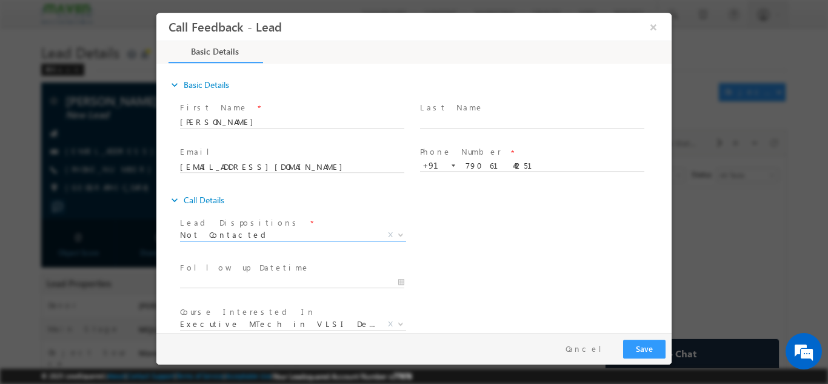
scroll to position [64, 0]
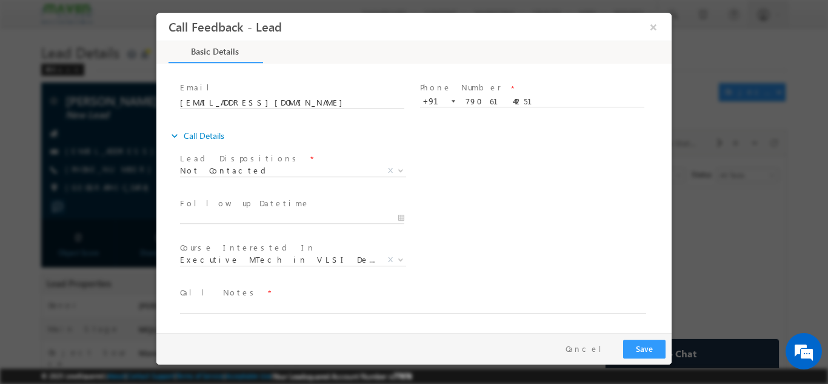
click at [337, 298] on span "Call Notes *" at bounding box center [406, 292] width 453 height 13
click at [331, 304] on textarea at bounding box center [413, 306] width 466 height 14
type textarea "swo"
click at [649, 343] on button "Save" at bounding box center [644, 348] width 42 height 19
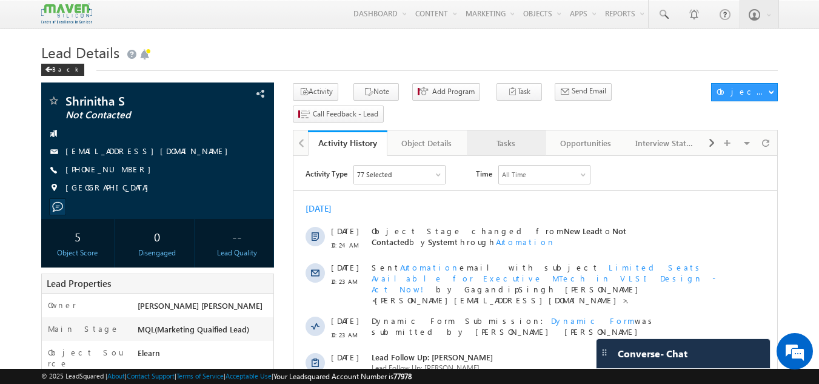
click at [501, 136] on div "Tasks" at bounding box center [506, 143] width 59 height 15
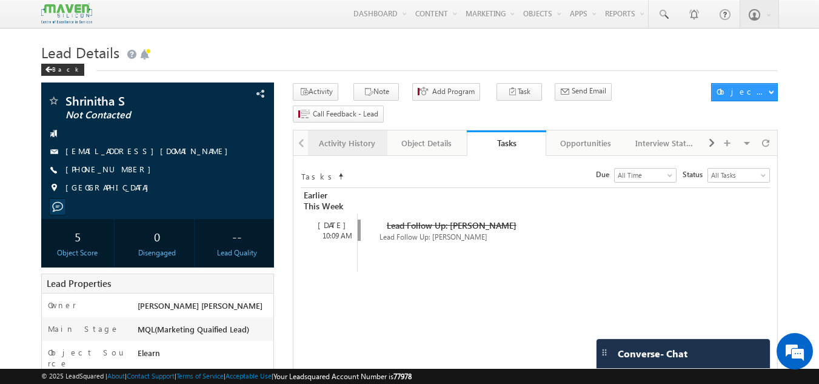
click at [345, 136] on div "Activity History" at bounding box center [347, 143] width 59 height 15
